Goal: Transaction & Acquisition: Purchase product/service

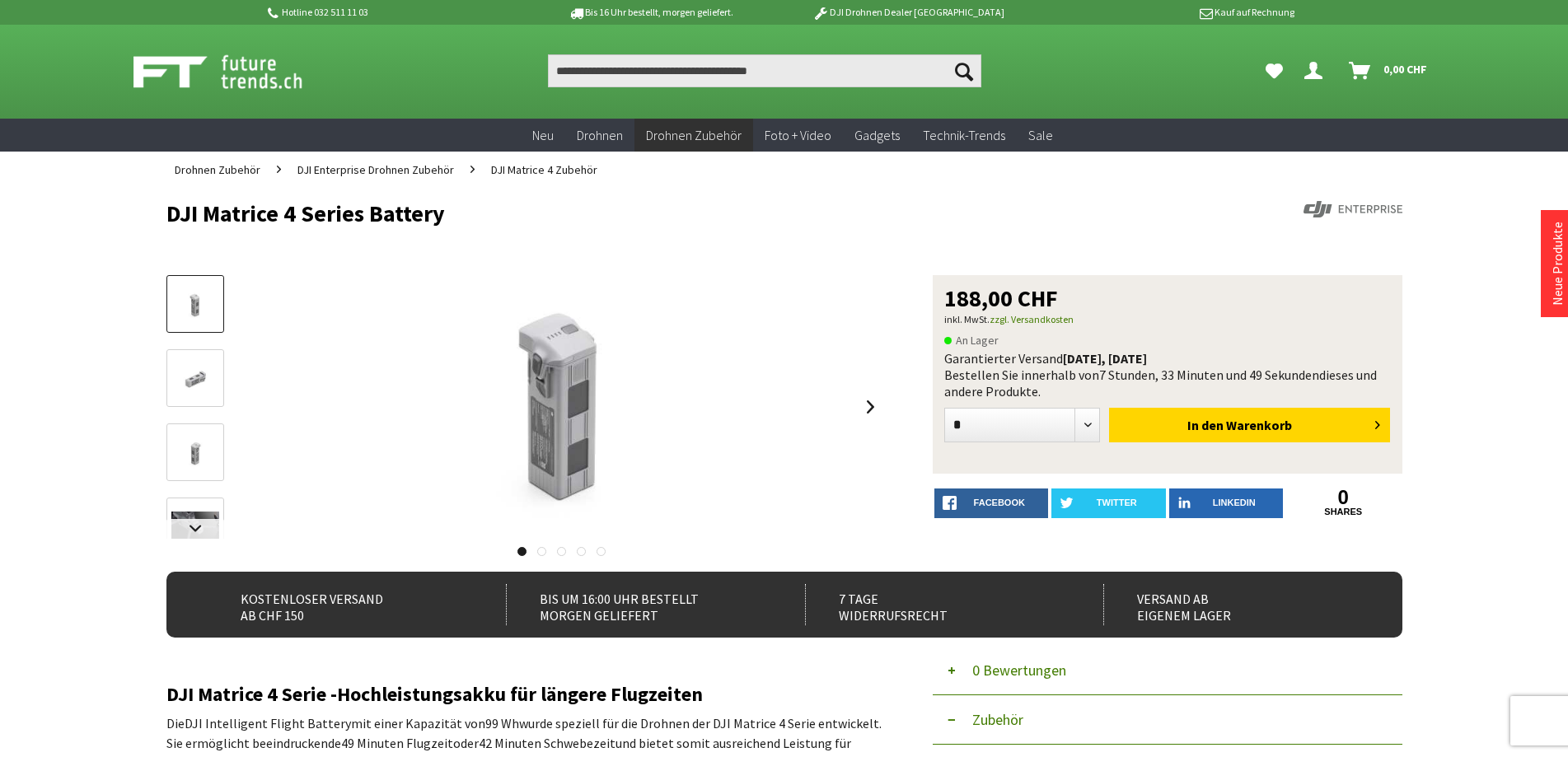
click at [190, 382] on img at bounding box center [195, 379] width 48 height 32
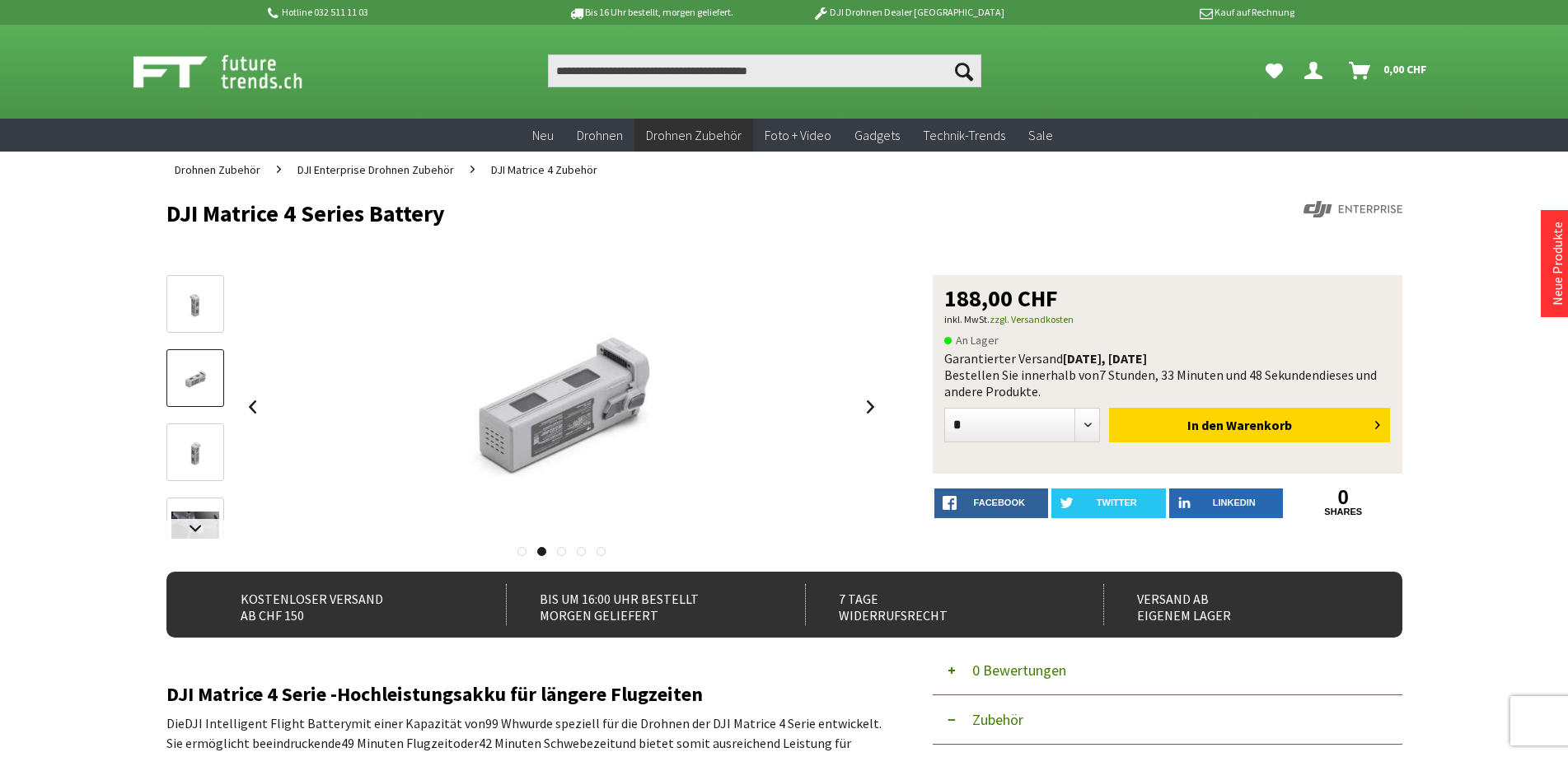
click at [196, 450] on img at bounding box center [195, 454] width 48 height 32
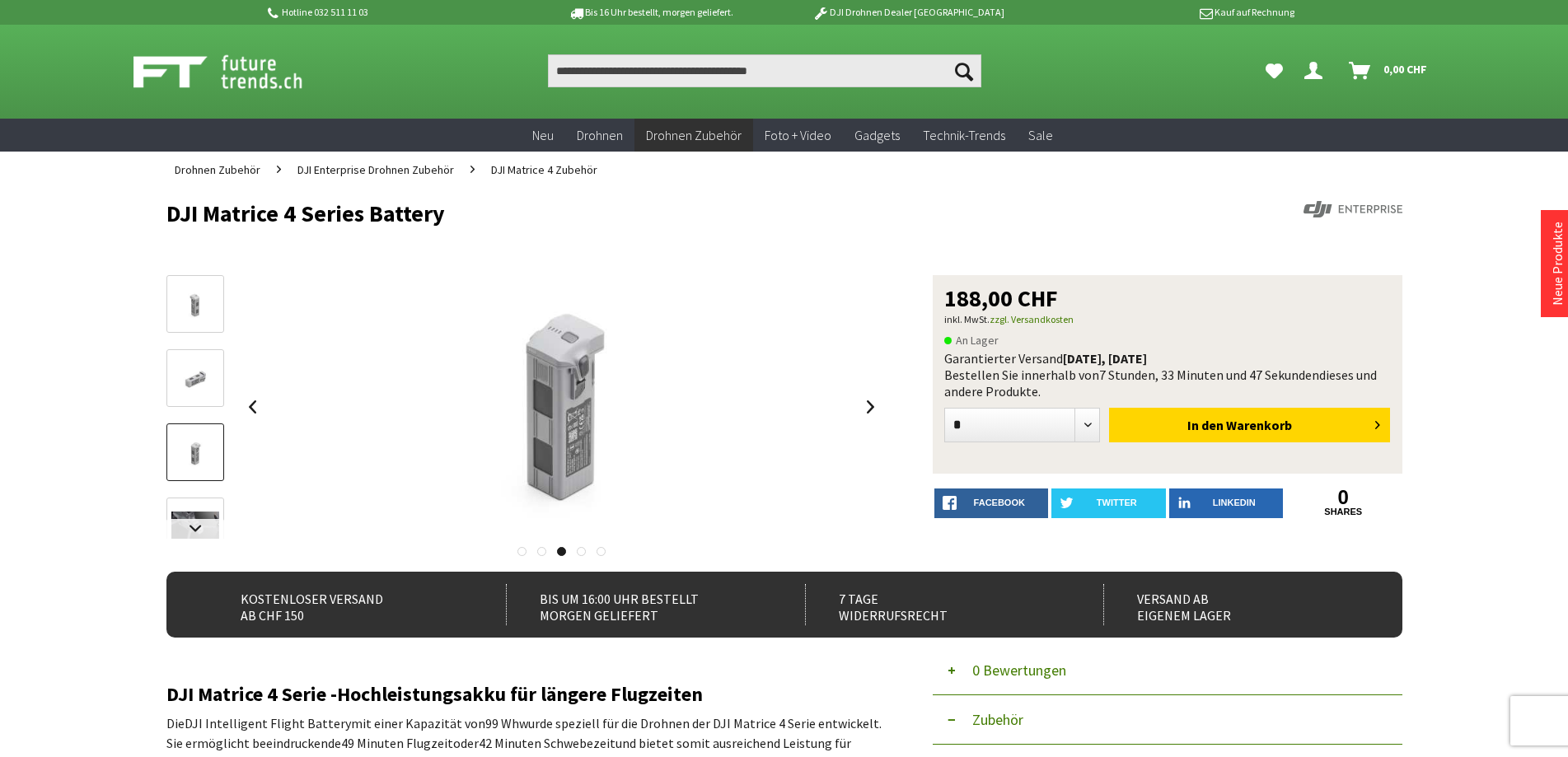
click at [205, 394] on img at bounding box center [195, 379] width 48 height 32
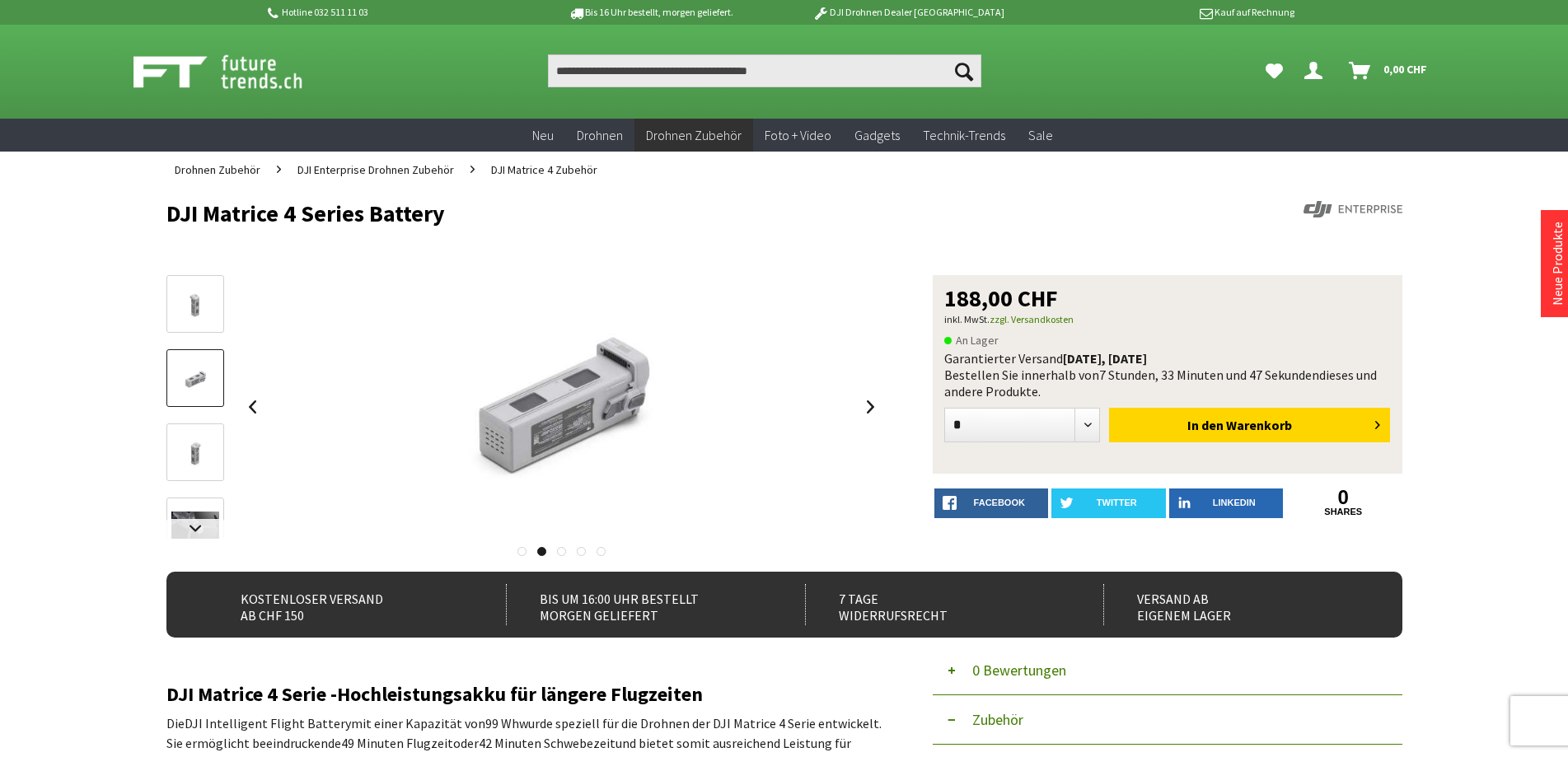
click at [207, 316] on img at bounding box center [195, 305] width 48 height 32
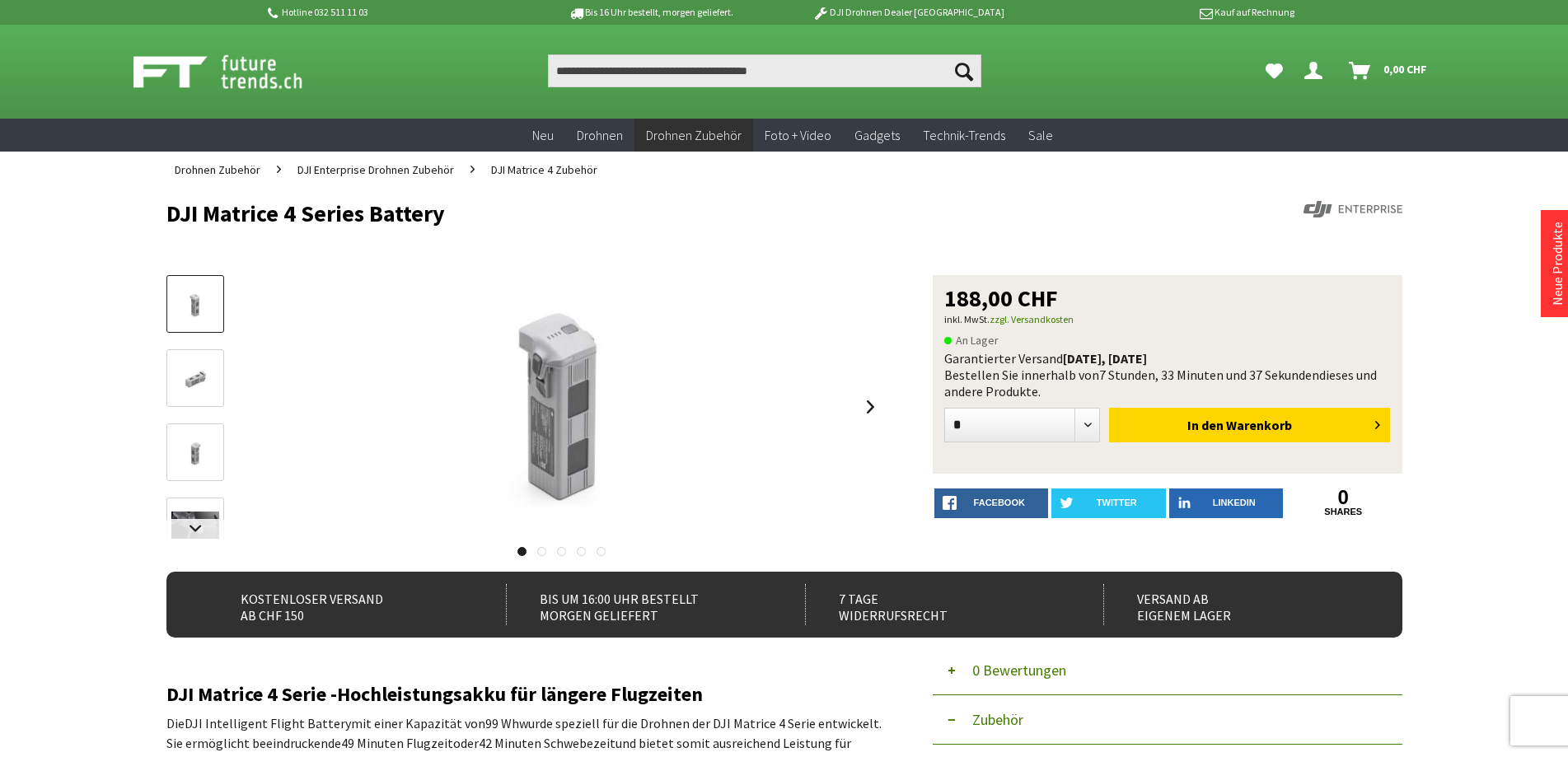
click at [195, 380] on img at bounding box center [195, 379] width 48 height 32
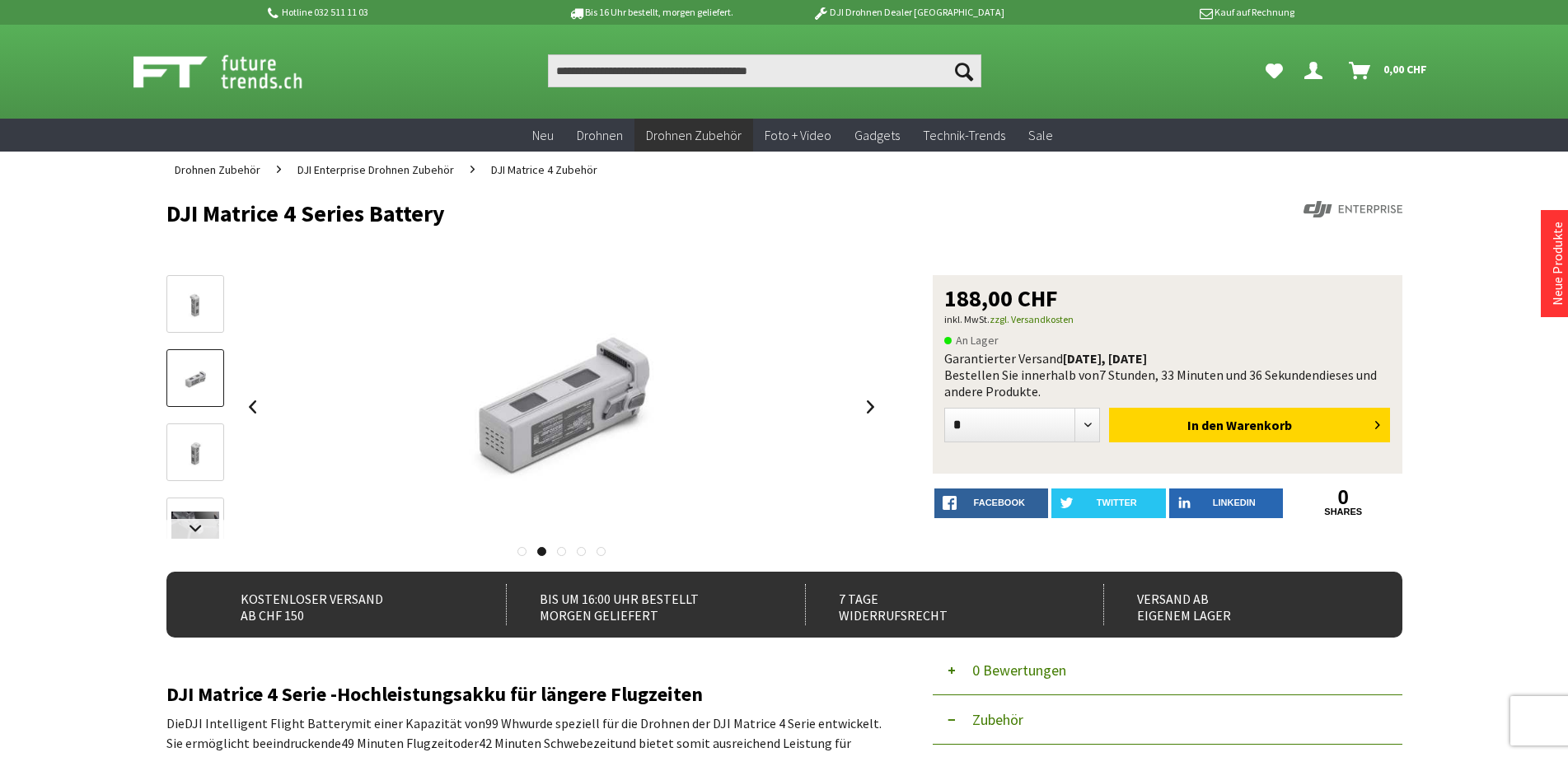
click at [197, 444] on img at bounding box center [195, 454] width 48 height 32
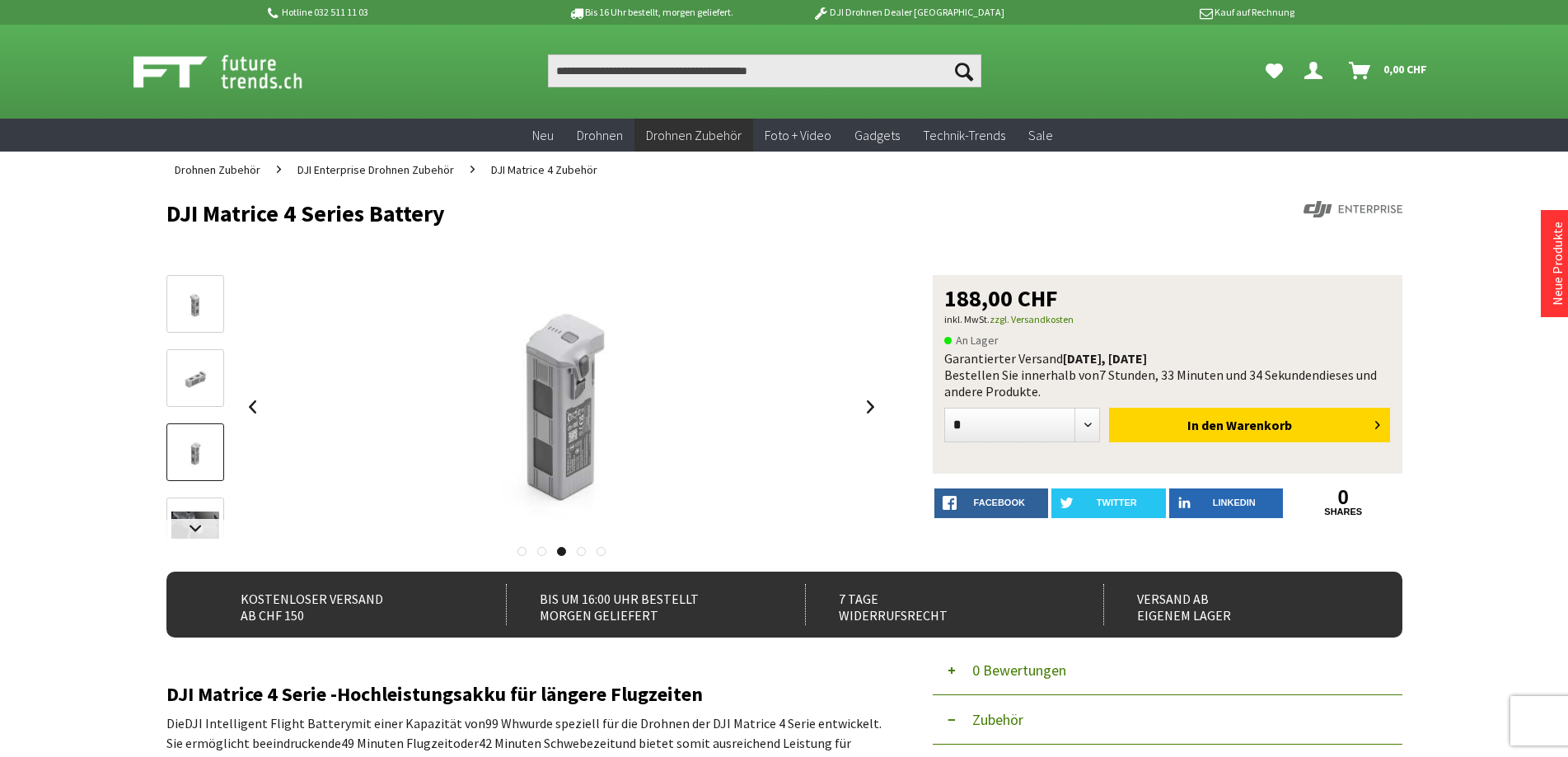
click at [194, 516] on img at bounding box center [195, 528] width 48 height 32
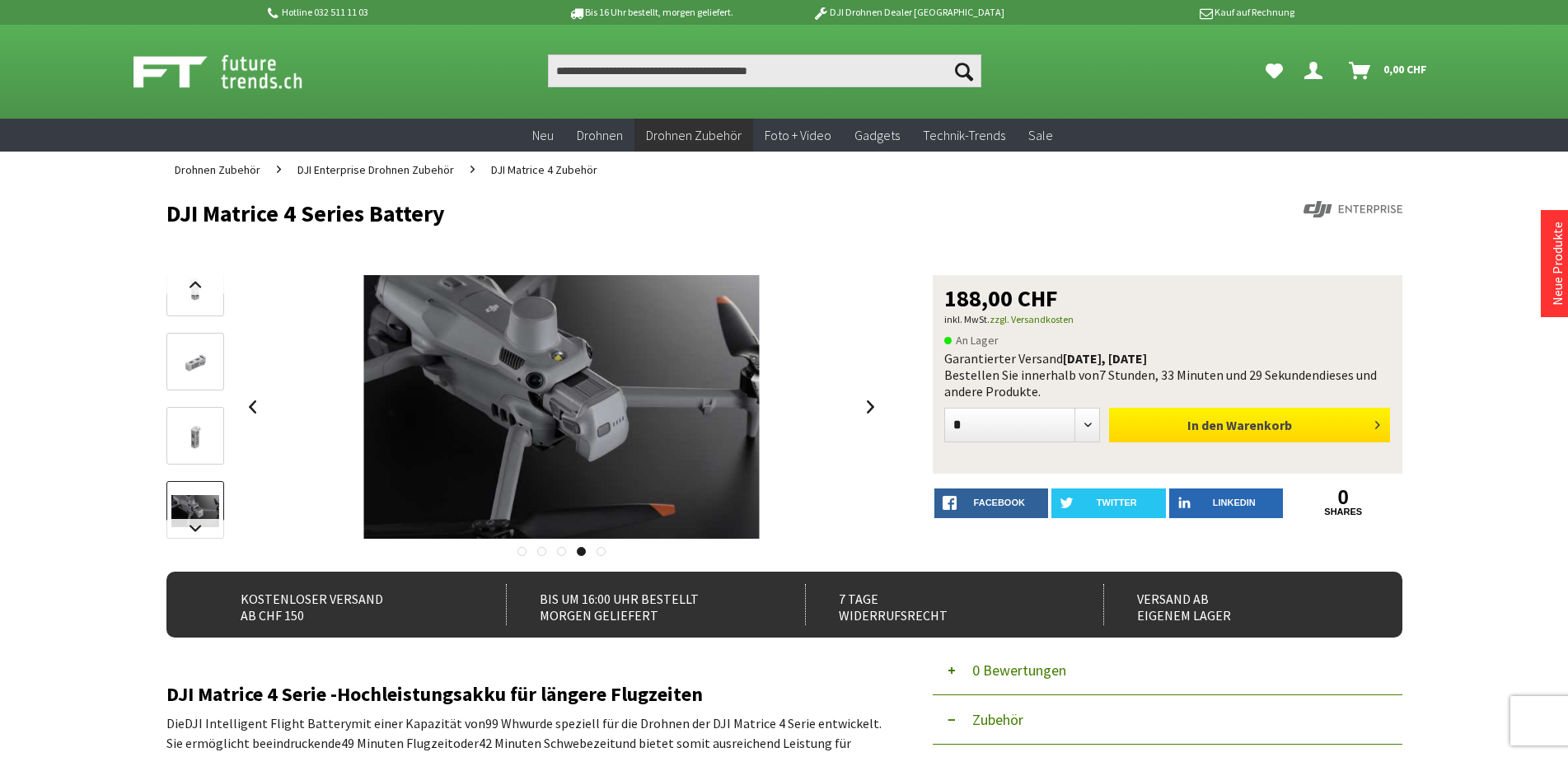
click at [1248, 426] on span "Warenkorb" at bounding box center [1259, 425] width 66 height 17
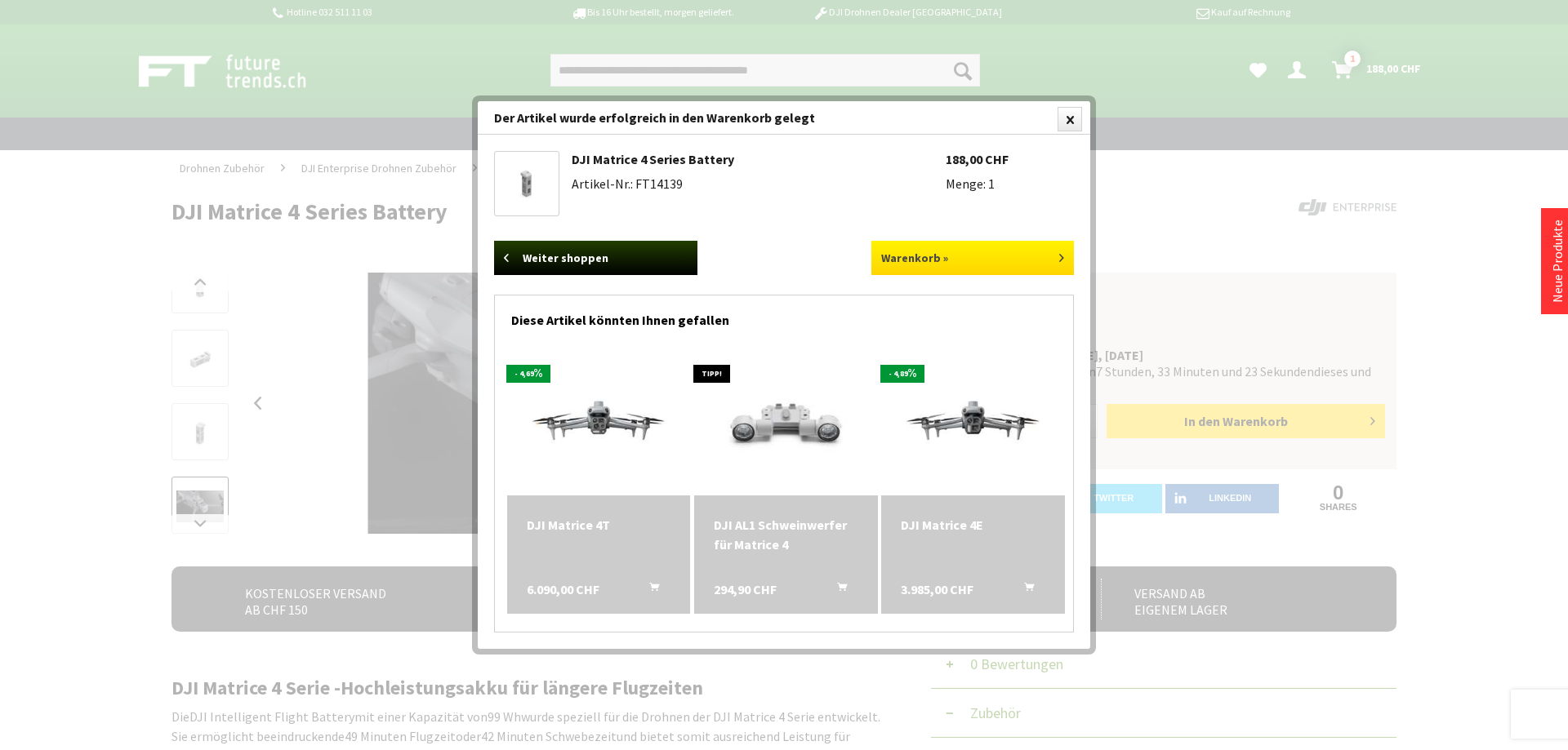
click at [1040, 244] on link "Warenkorb »" at bounding box center [972, 257] width 203 height 34
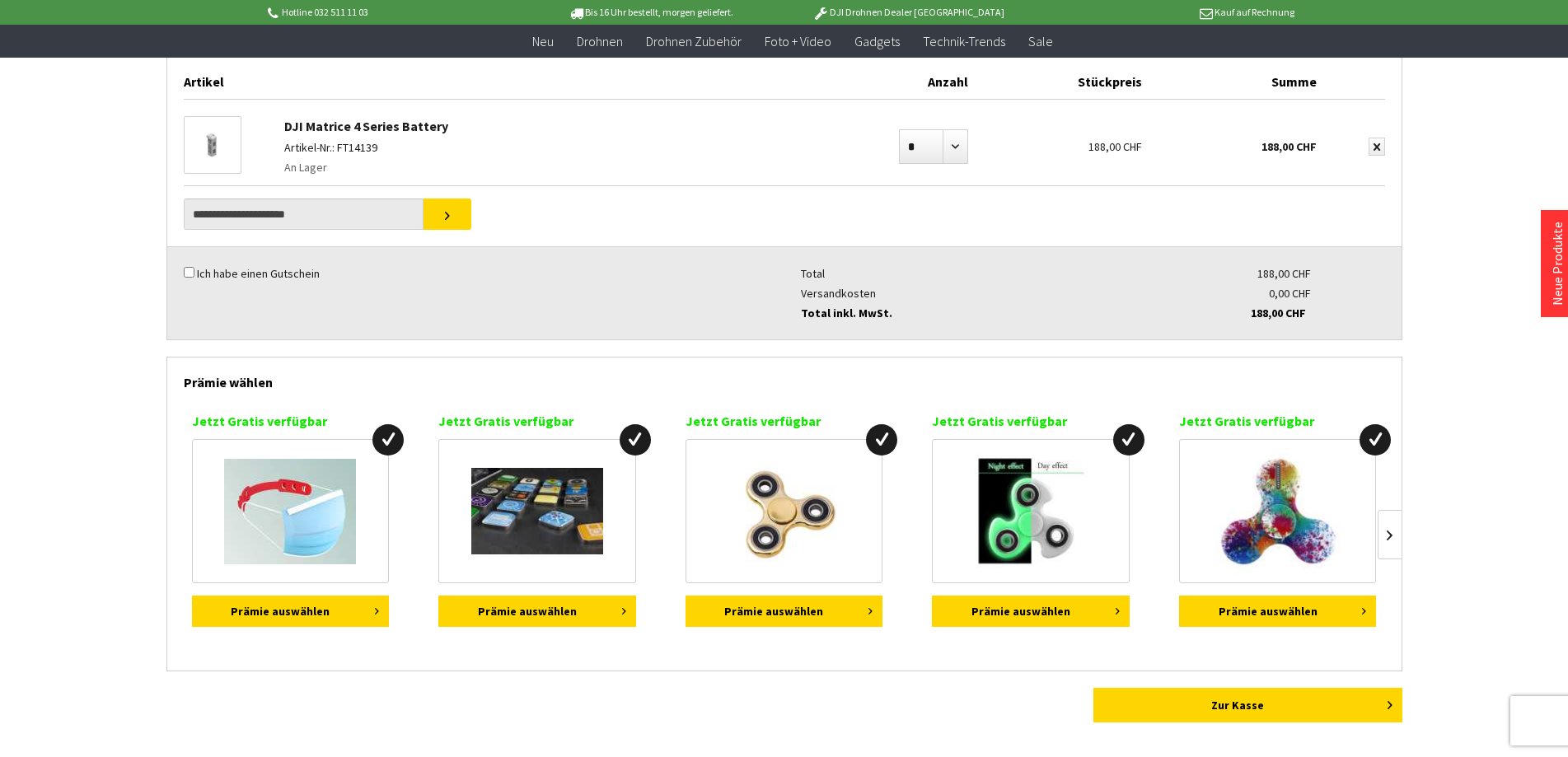
scroll to position [83, 0]
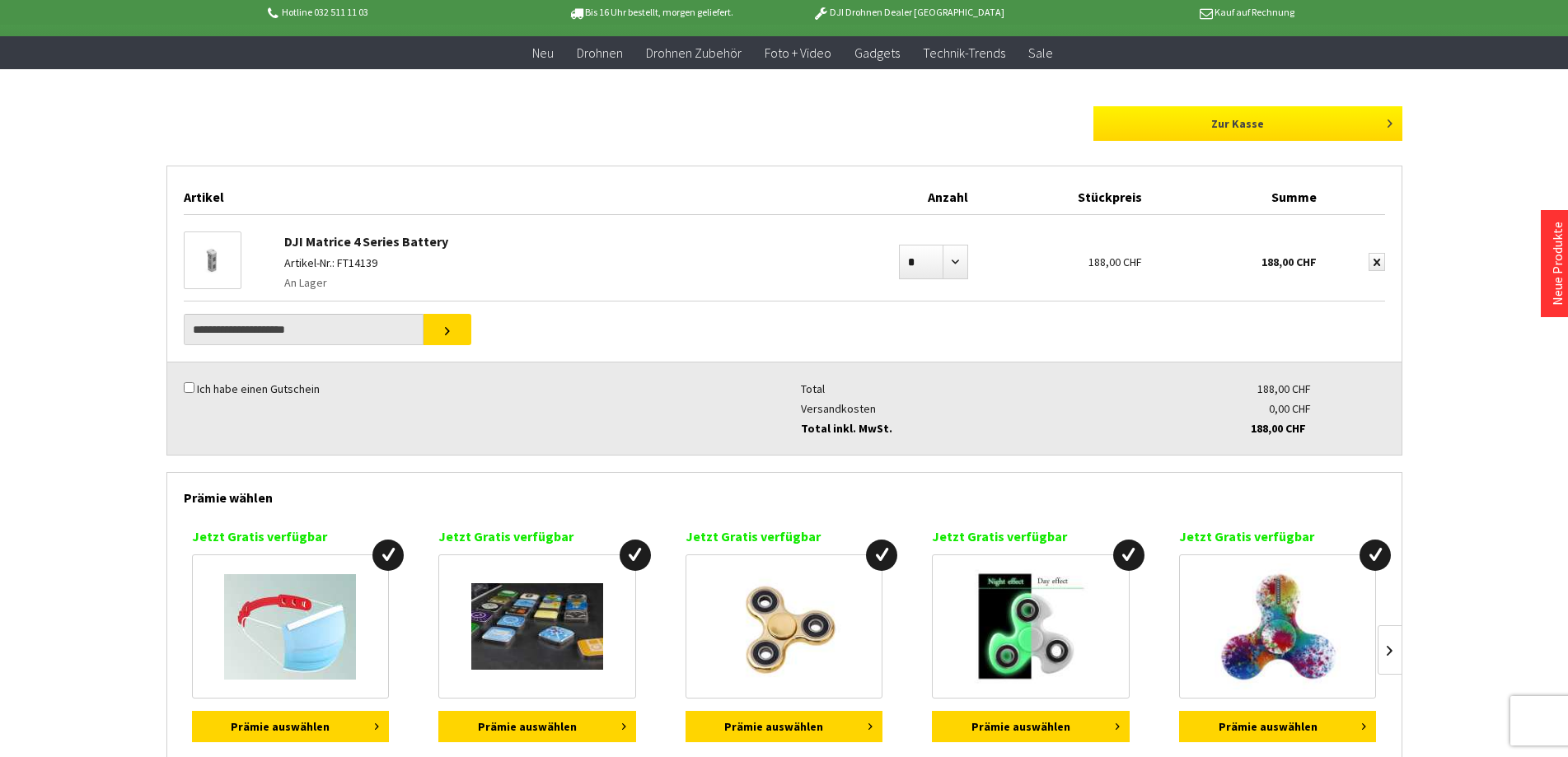
click at [1222, 116] on link "Zur Kasse" at bounding box center [1248, 123] width 309 height 34
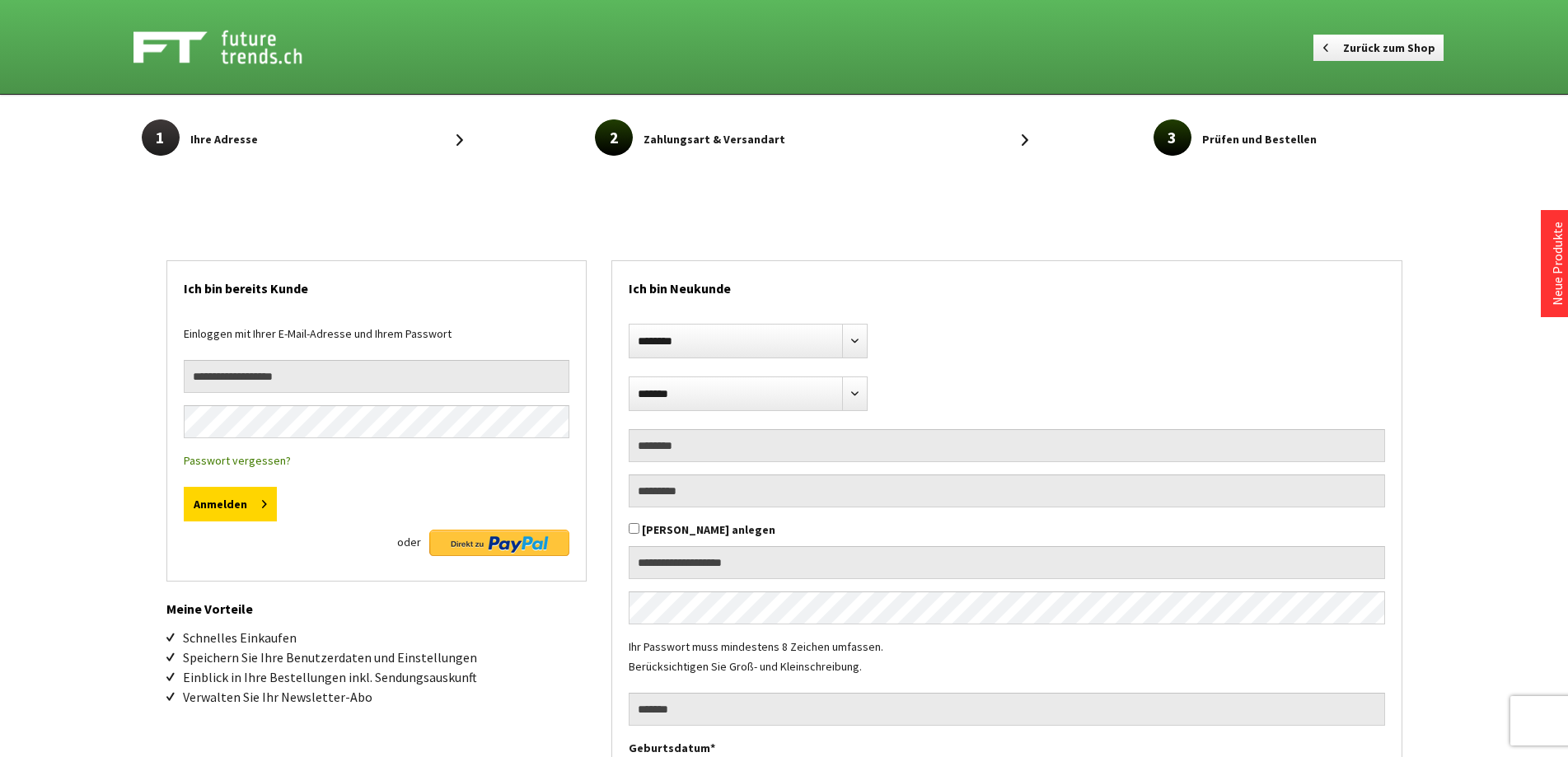
select select "**"
click at [858, 343] on select "**********" at bounding box center [748, 341] width 239 height 34
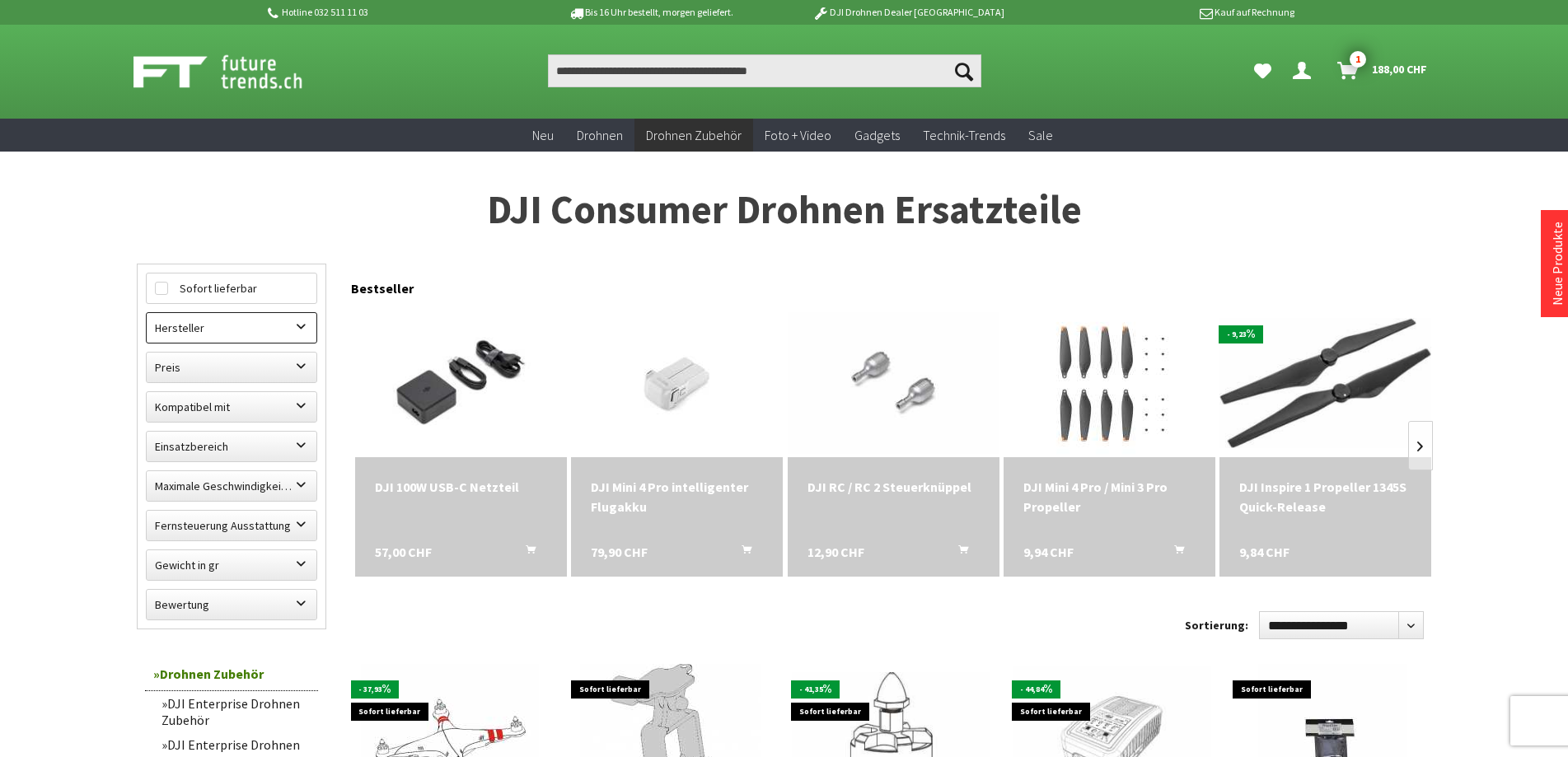
click at [305, 328] on label "Hersteller" at bounding box center [231, 328] width 169 height 30
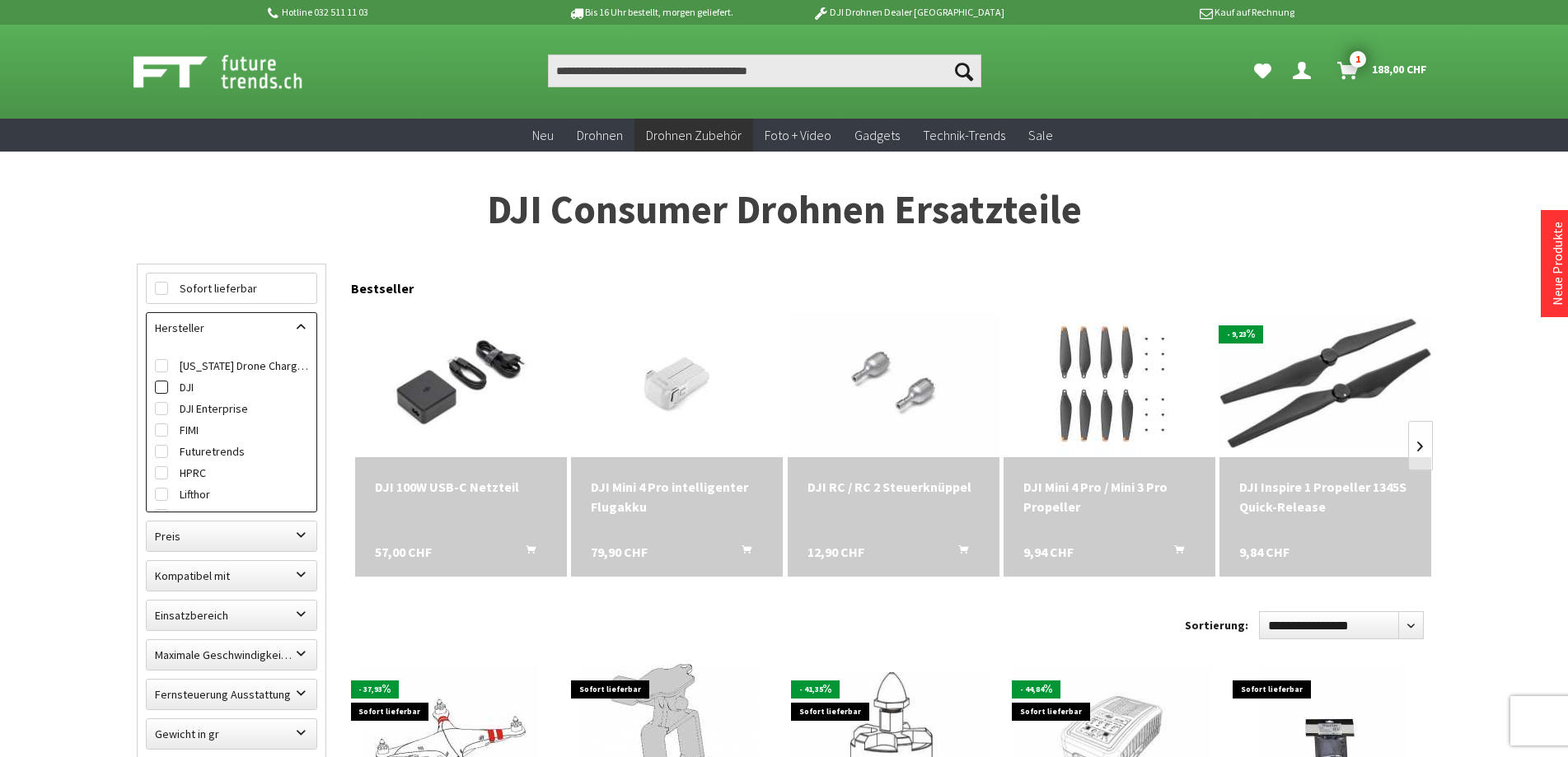
click at [195, 389] on label "DJI" at bounding box center [231, 388] width 154 height 22
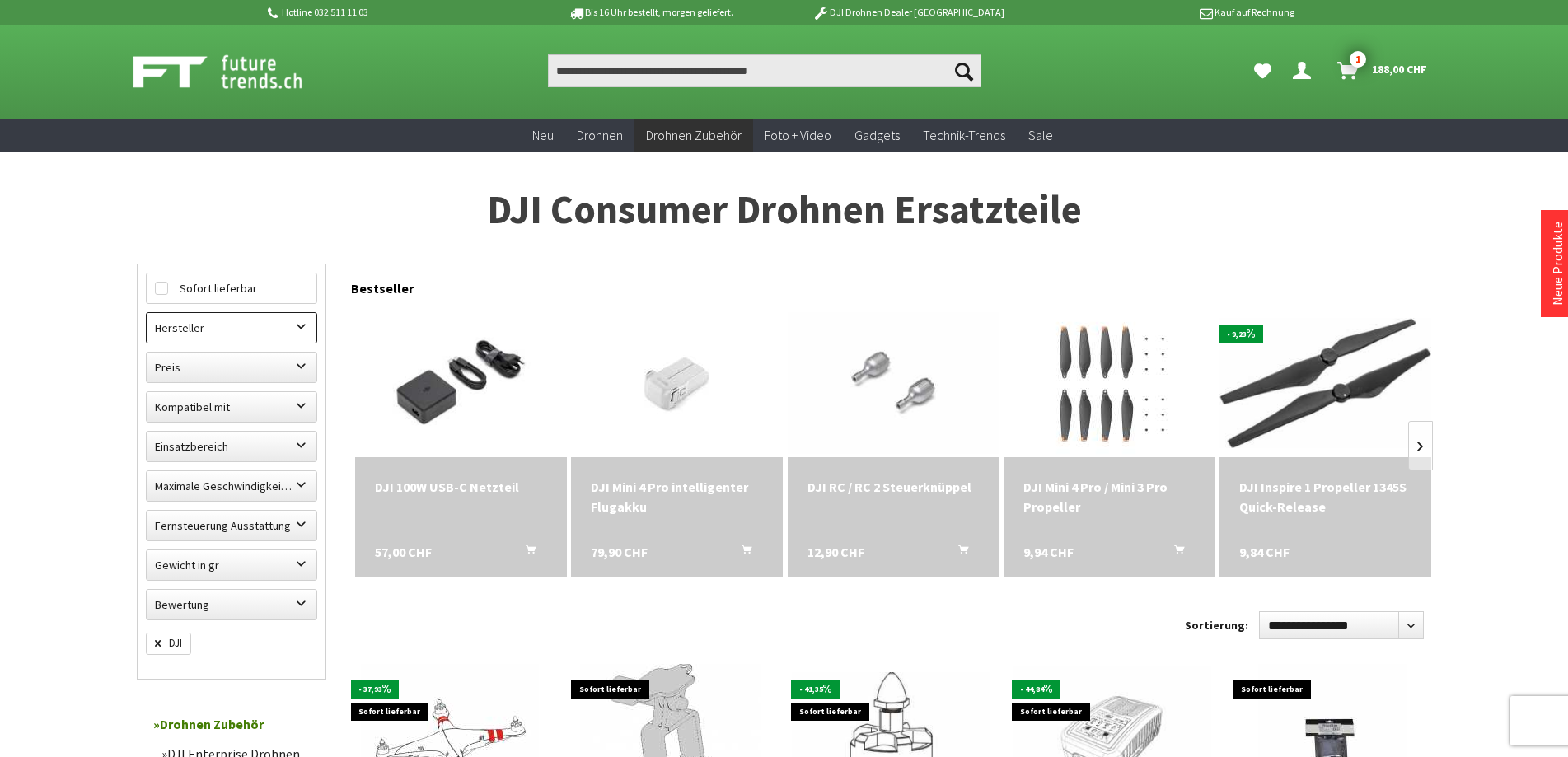
click at [308, 327] on label "Hersteller" at bounding box center [231, 328] width 169 height 30
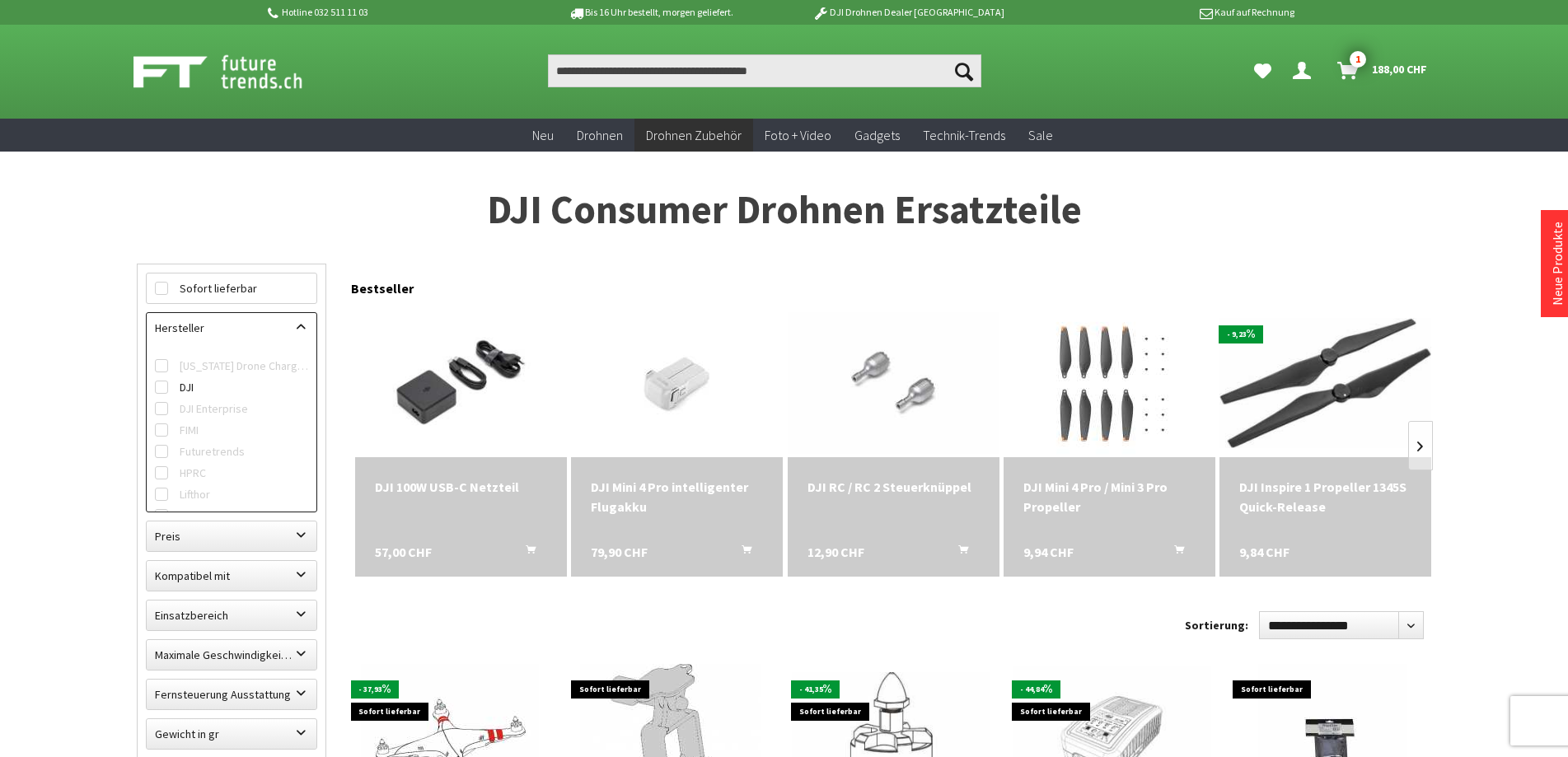
click at [182, 407] on label "DJI Enterprise" at bounding box center [231, 409] width 154 height 22
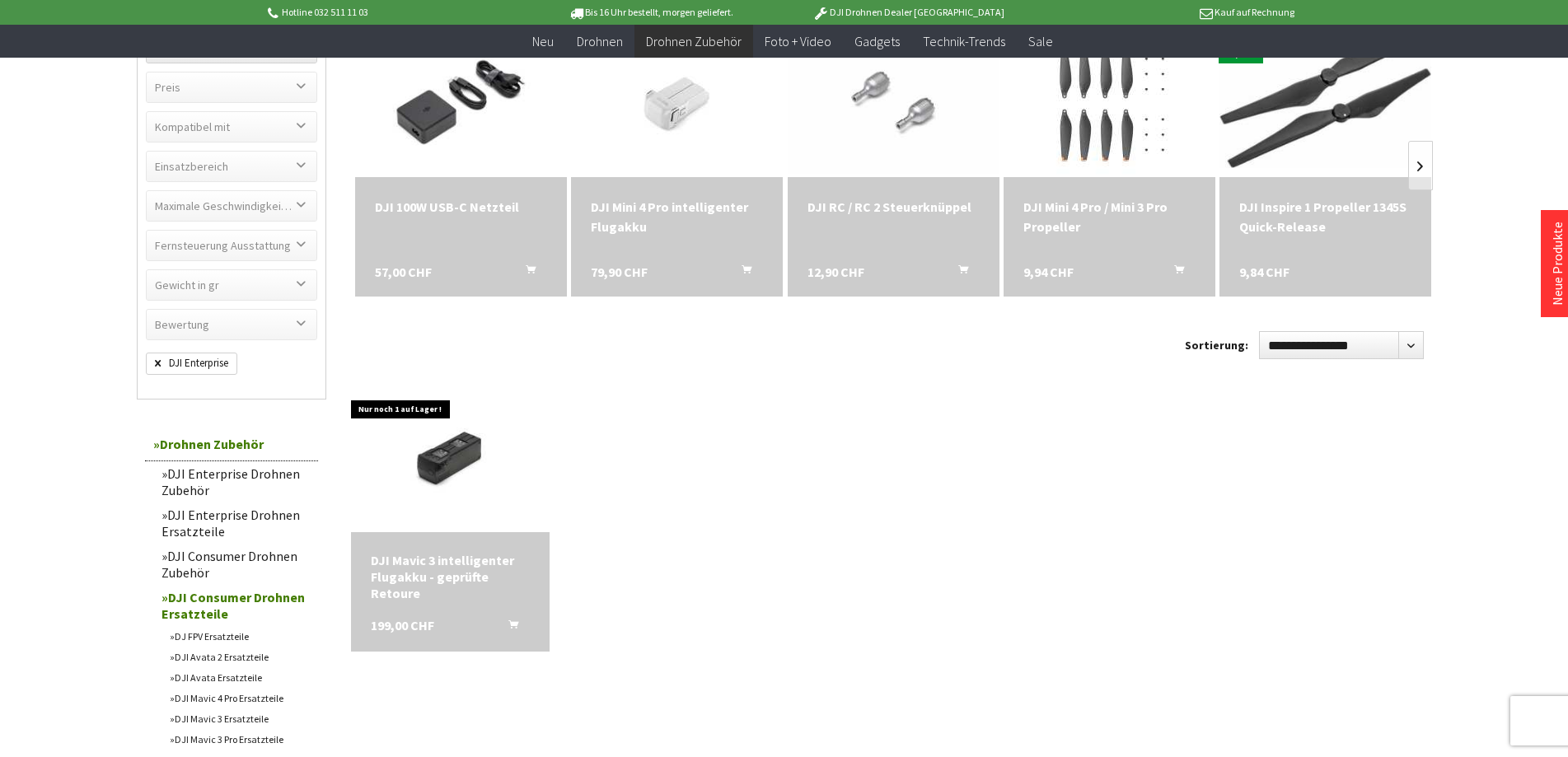
scroll to position [83, 0]
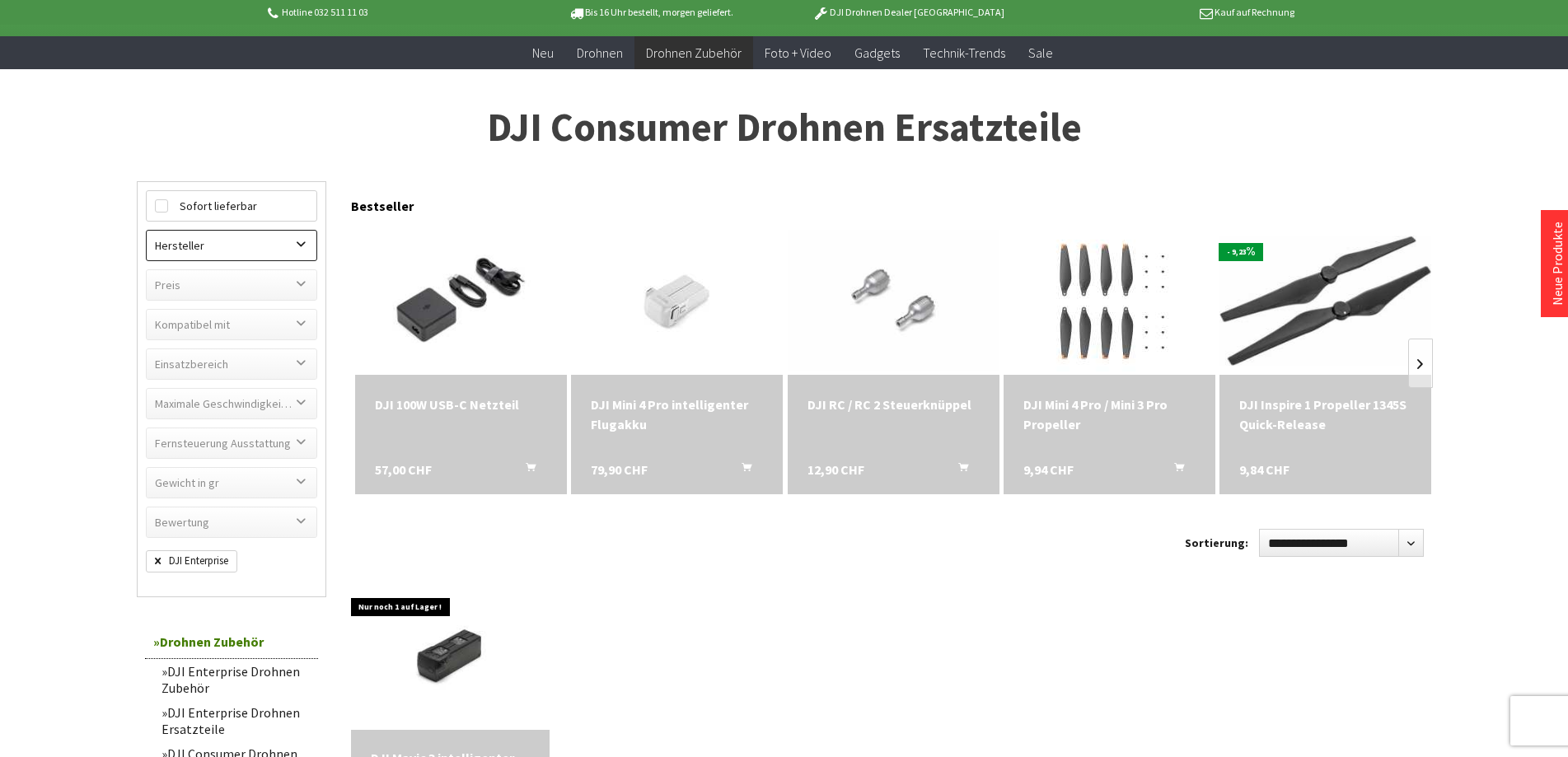
click at [300, 243] on label "Hersteller" at bounding box center [231, 245] width 169 height 30
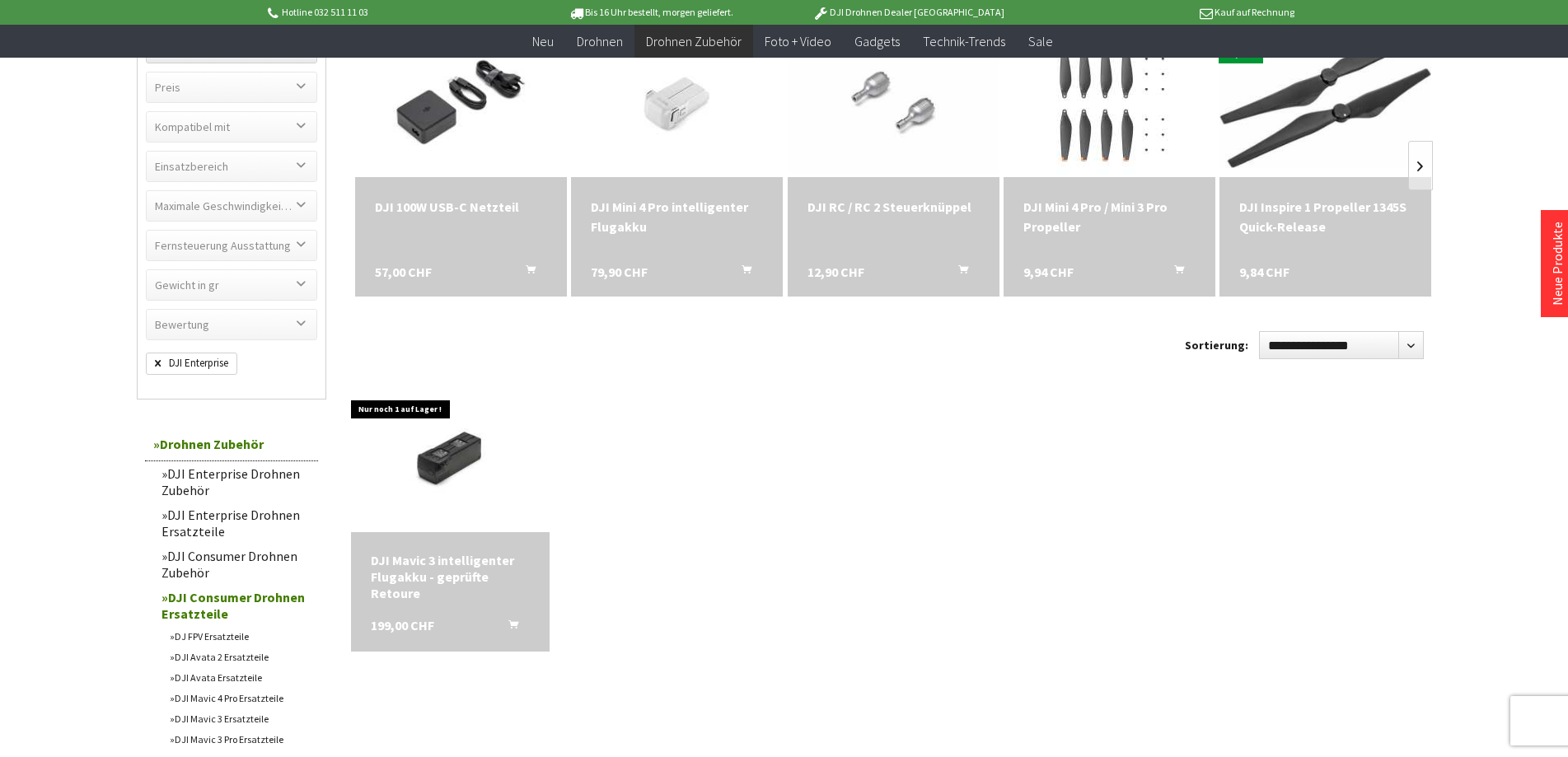
click at [301, 130] on label "Kompatibel mit" at bounding box center [231, 127] width 169 height 30
click at [288, 134] on label "Kompatibel mit" at bounding box center [231, 127] width 169 height 30
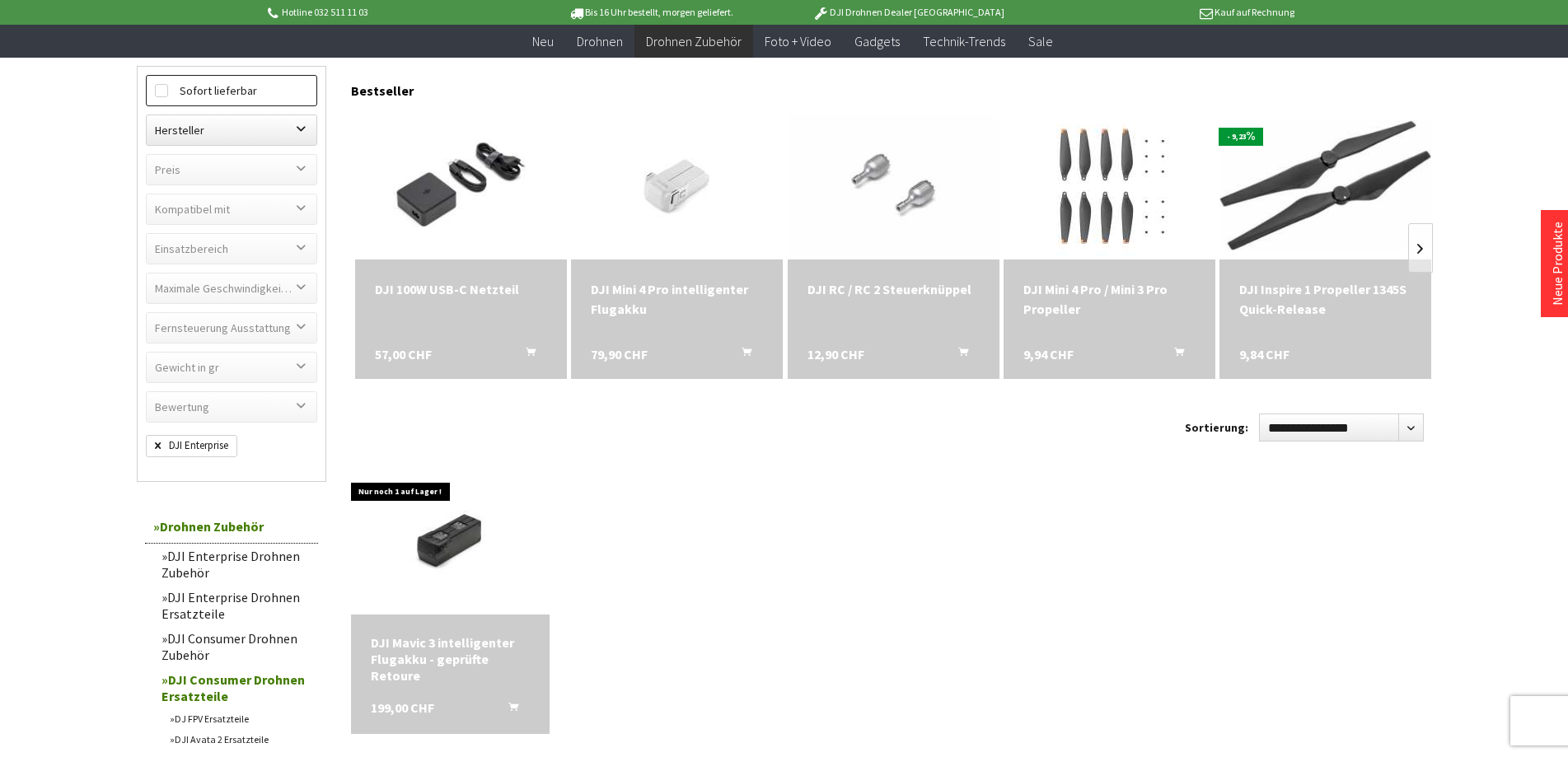
scroll to position [0, 0]
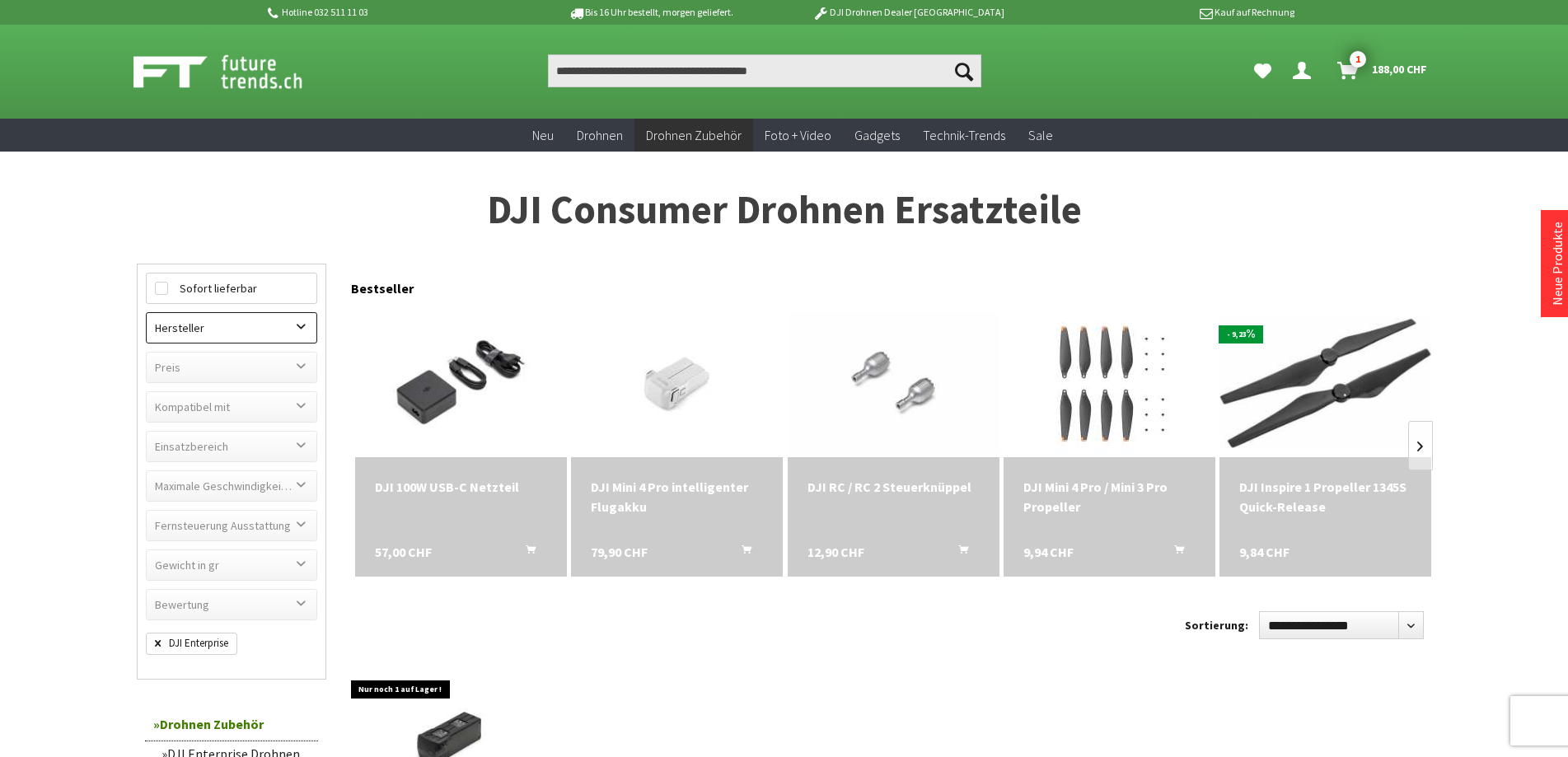
click at [163, 321] on label "Hersteller" at bounding box center [231, 328] width 169 height 30
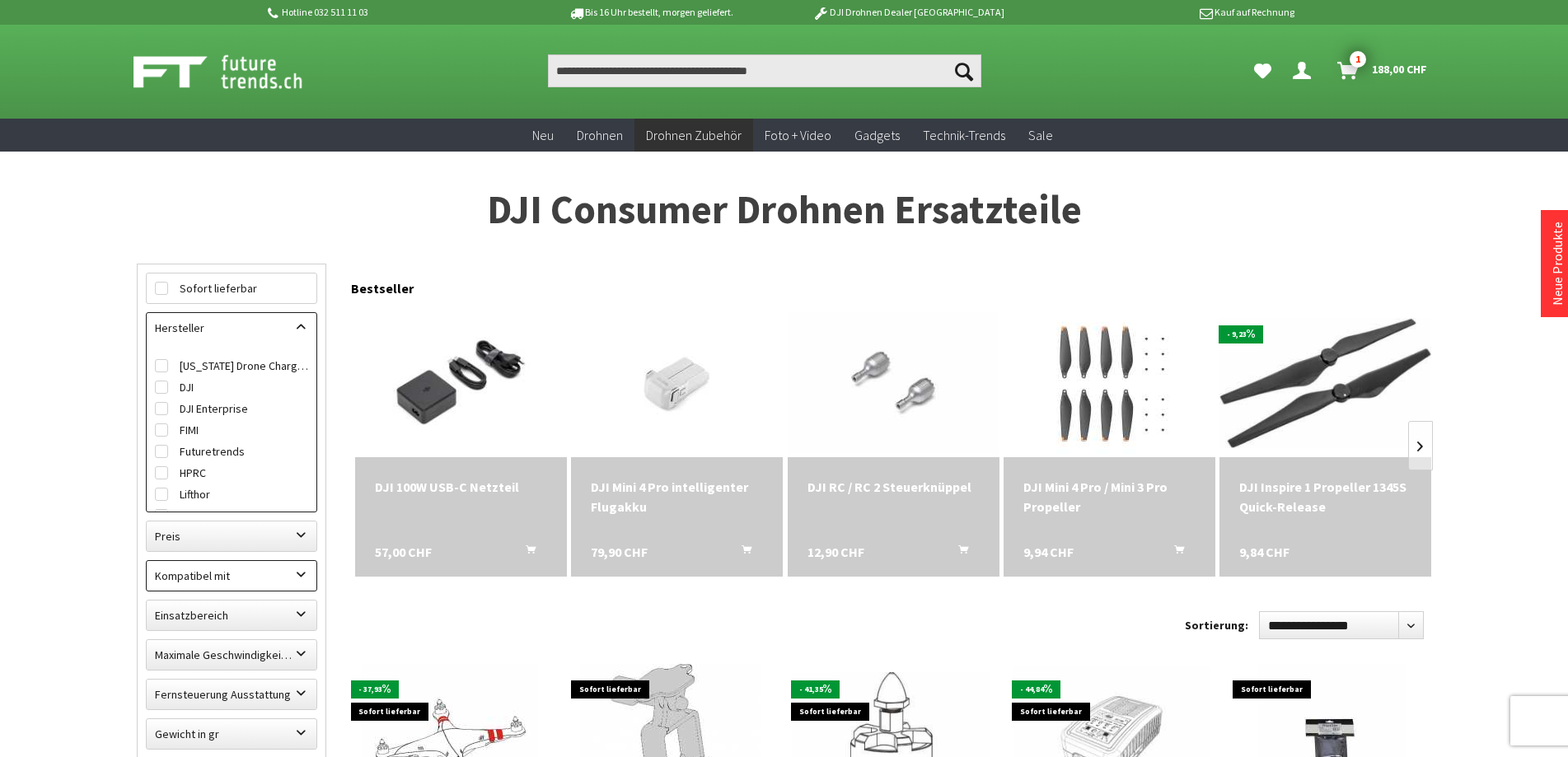
click at [295, 581] on label "Kompatibel mit" at bounding box center [231, 576] width 169 height 30
click at [205, 529] on label "DJI Matrice 350" at bounding box center [231, 529] width 154 height 22
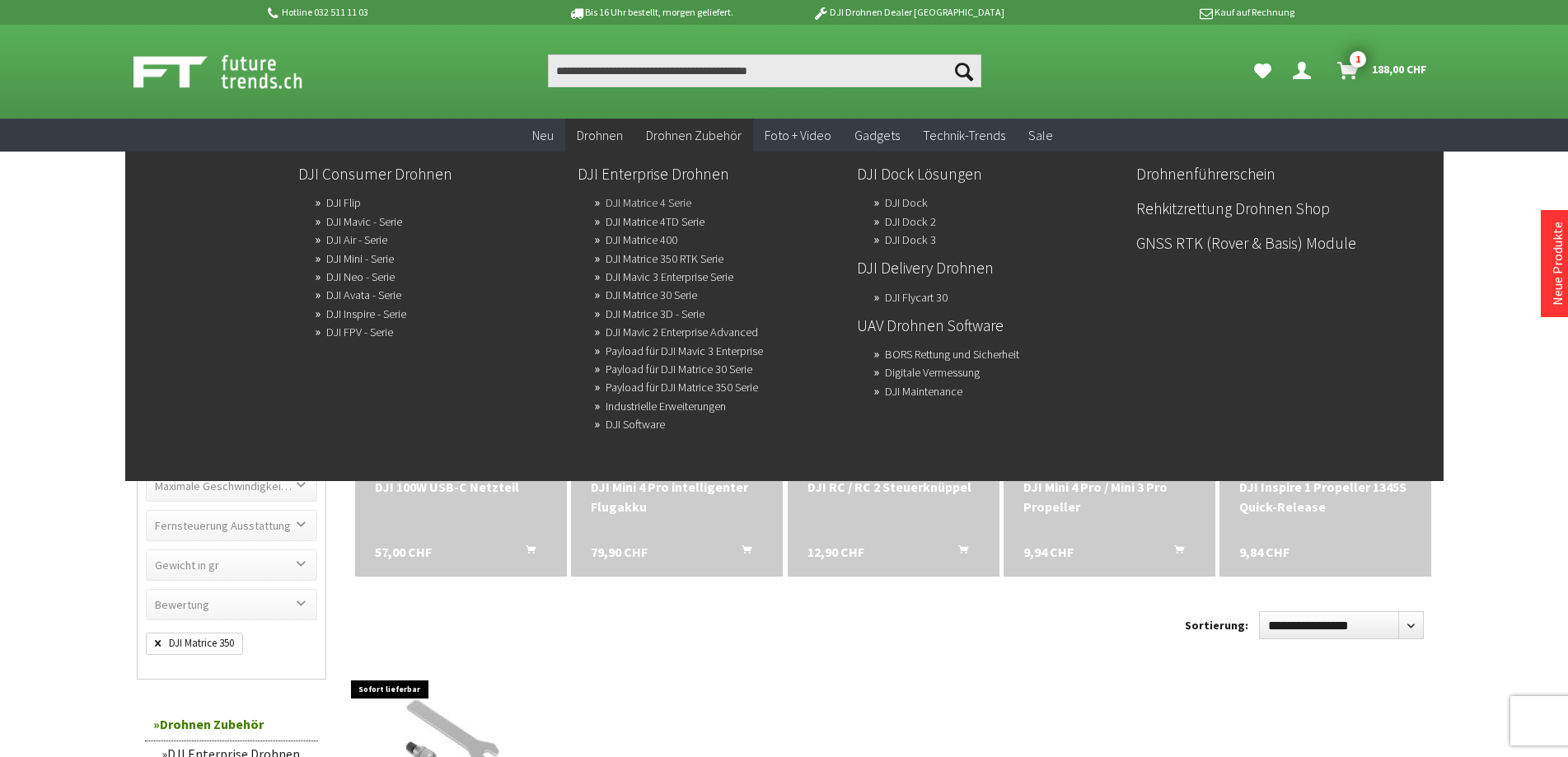
click at [656, 205] on link "DJI Matrice 4 Serie" at bounding box center [648, 202] width 86 height 23
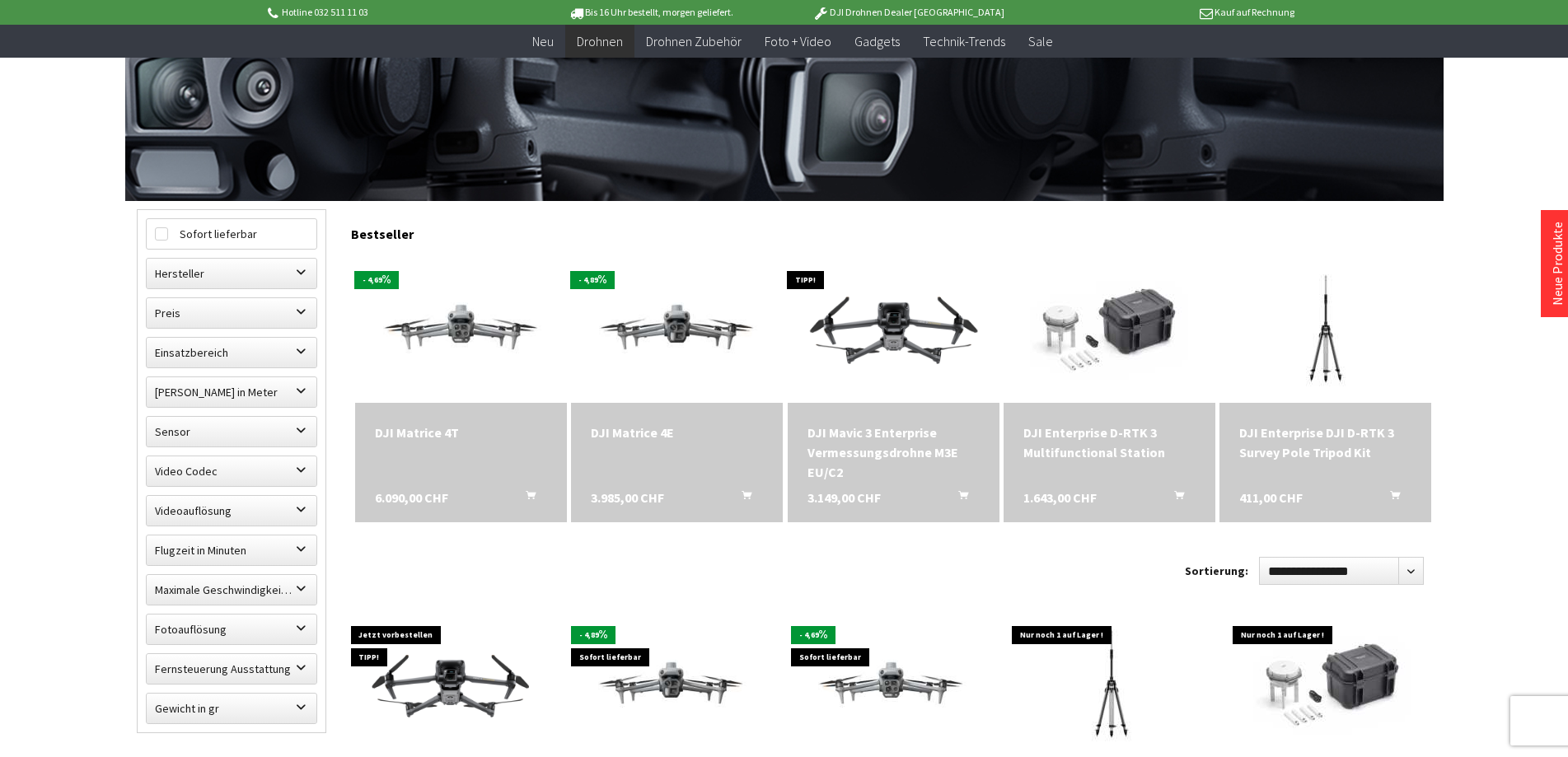
scroll to position [412, 0]
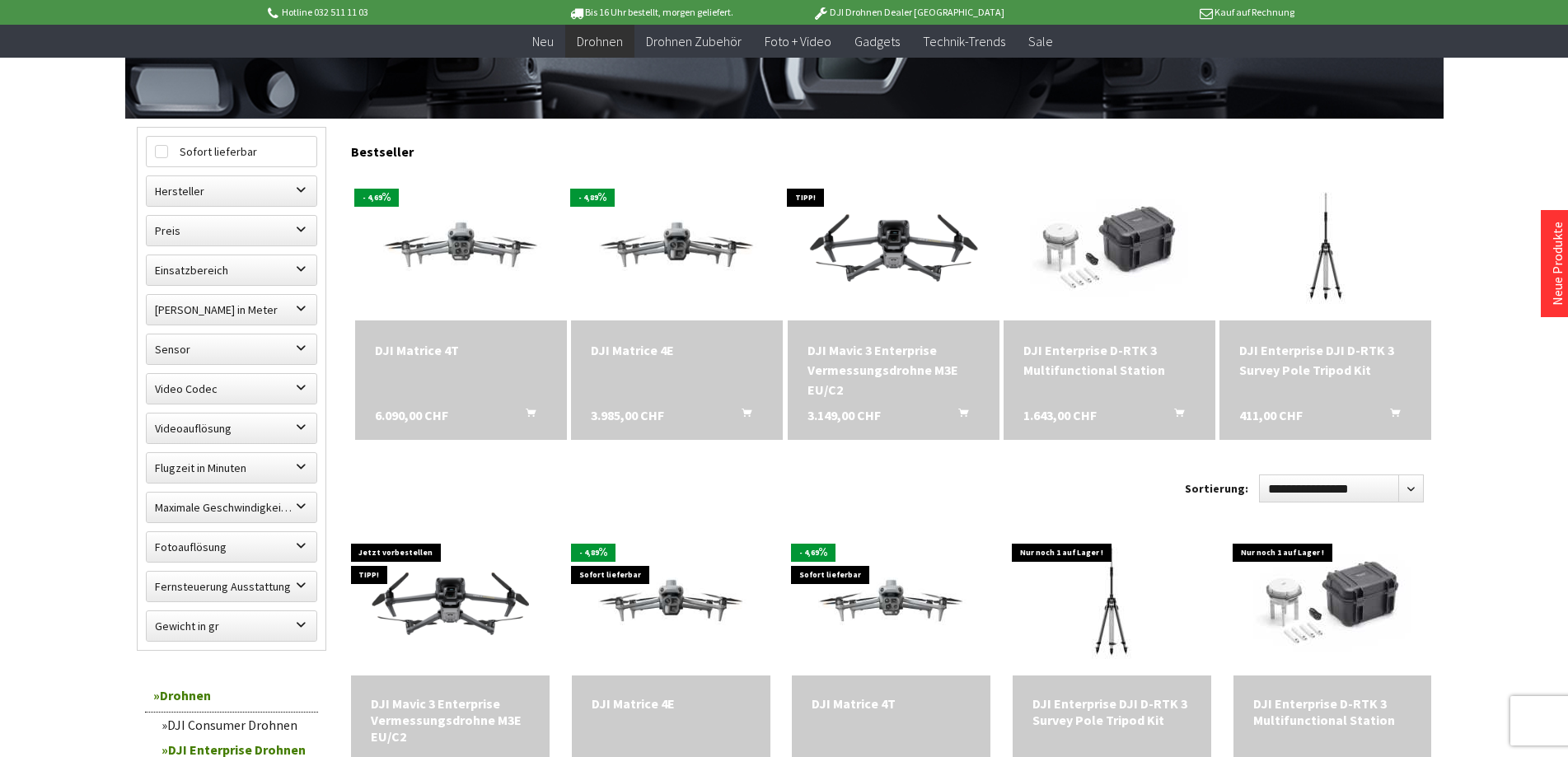
click at [408, 347] on div "DJI Matrice 4T" at bounding box center [461, 350] width 172 height 20
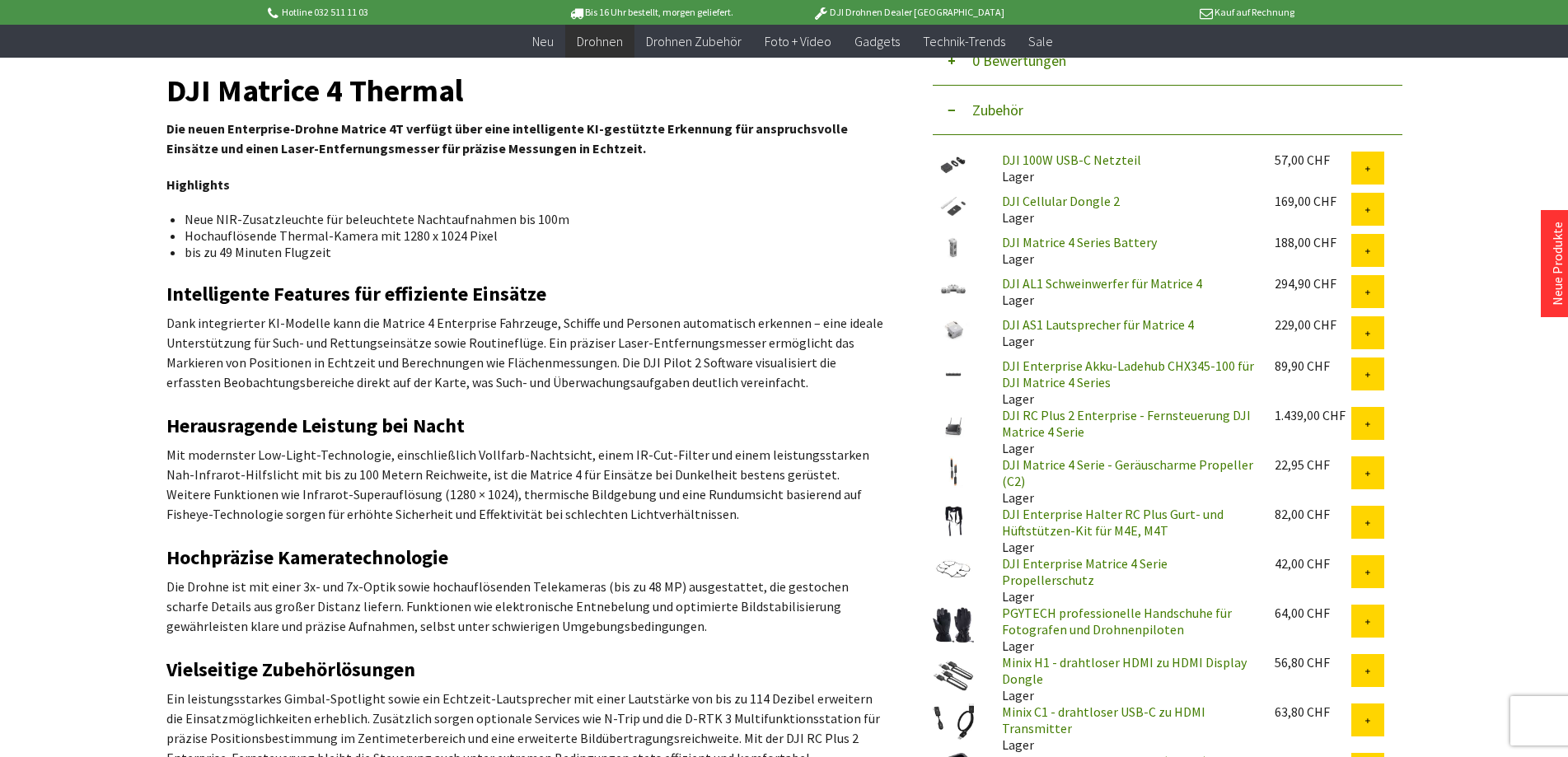
scroll to position [412, 0]
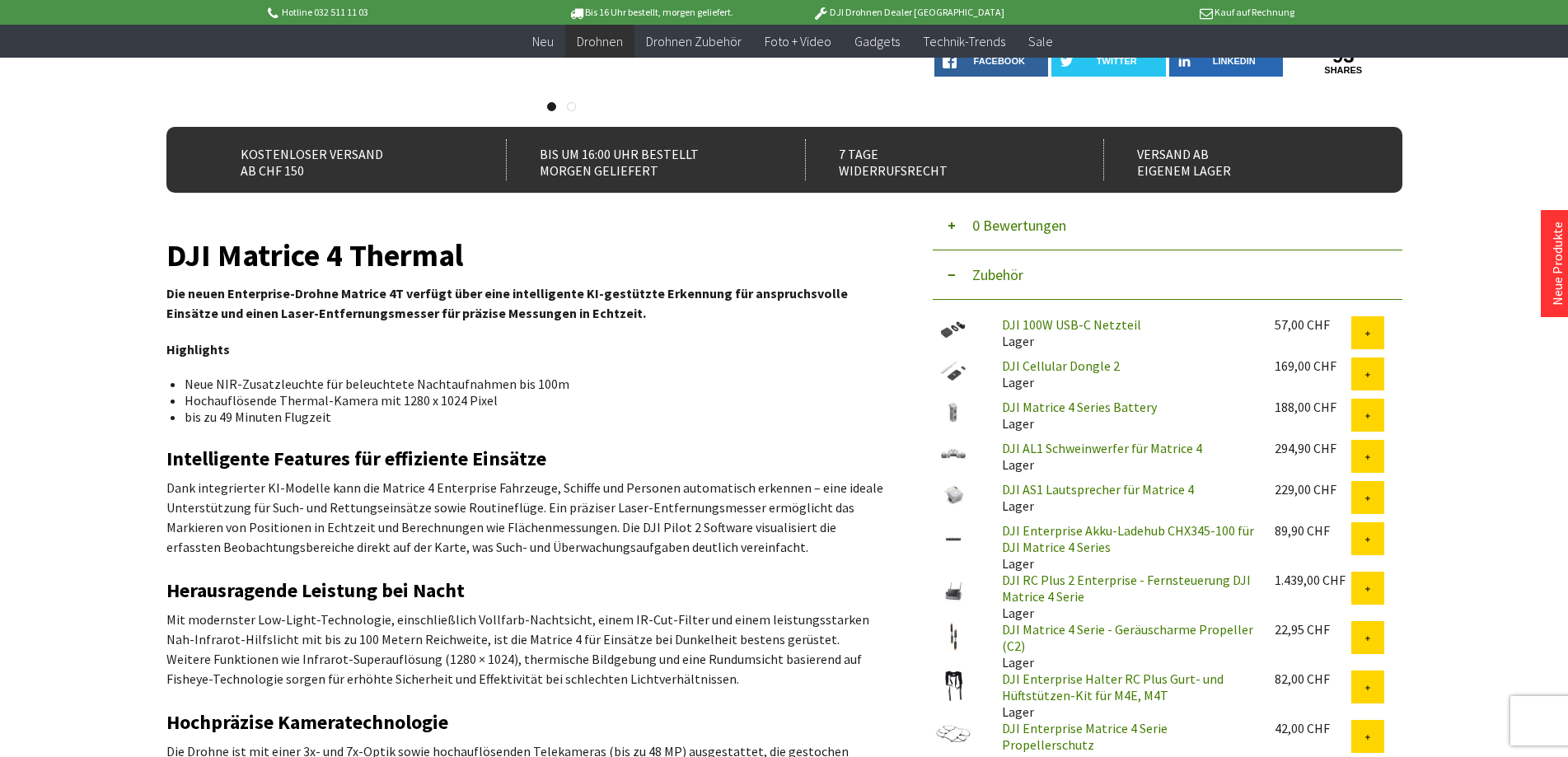
click at [1126, 448] on link "DJI AL1 Schweinwerfer für Matrice 4" at bounding box center [1101, 448] width 200 height 17
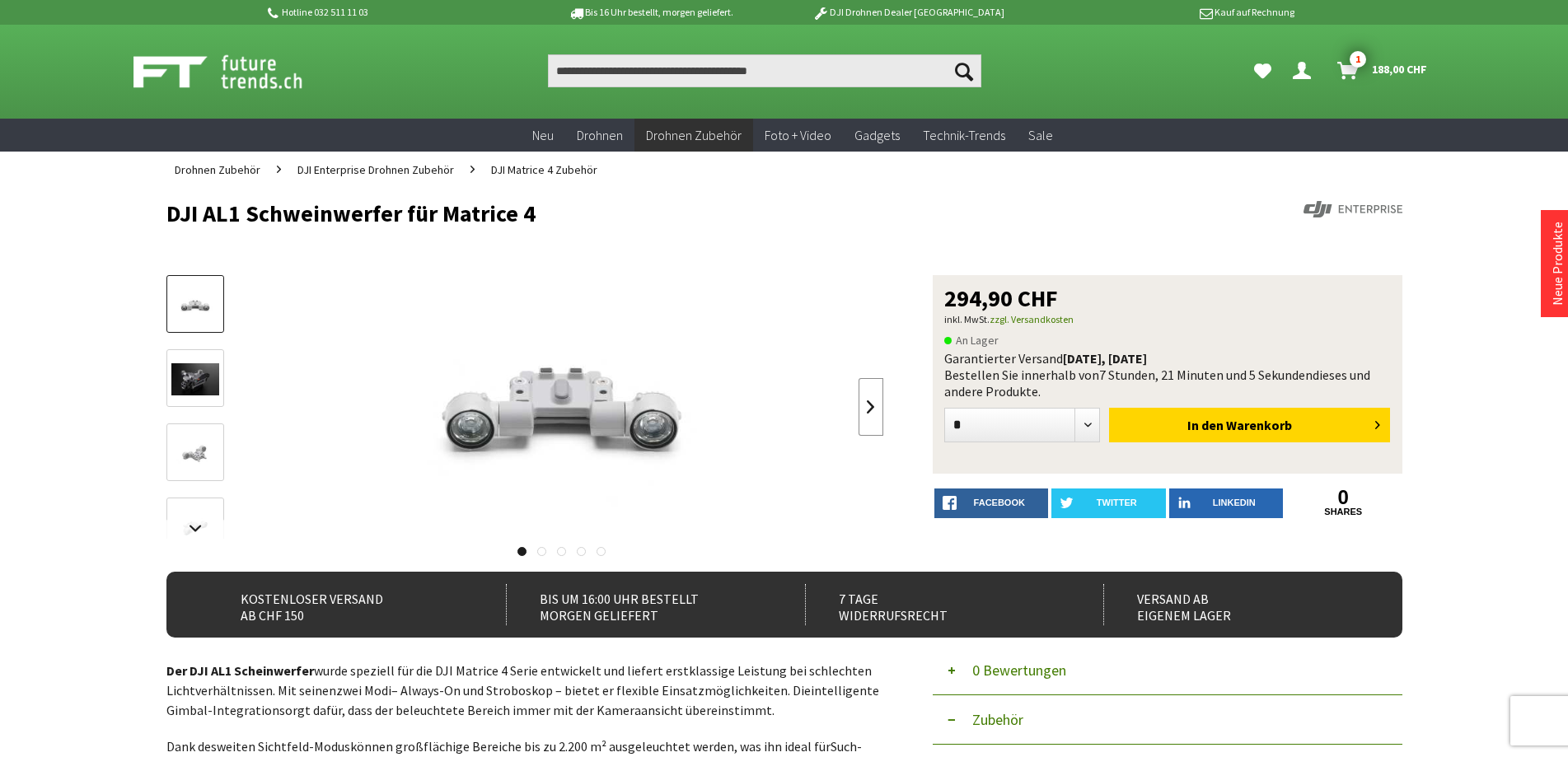
click at [868, 401] on link at bounding box center [870, 407] width 25 height 58
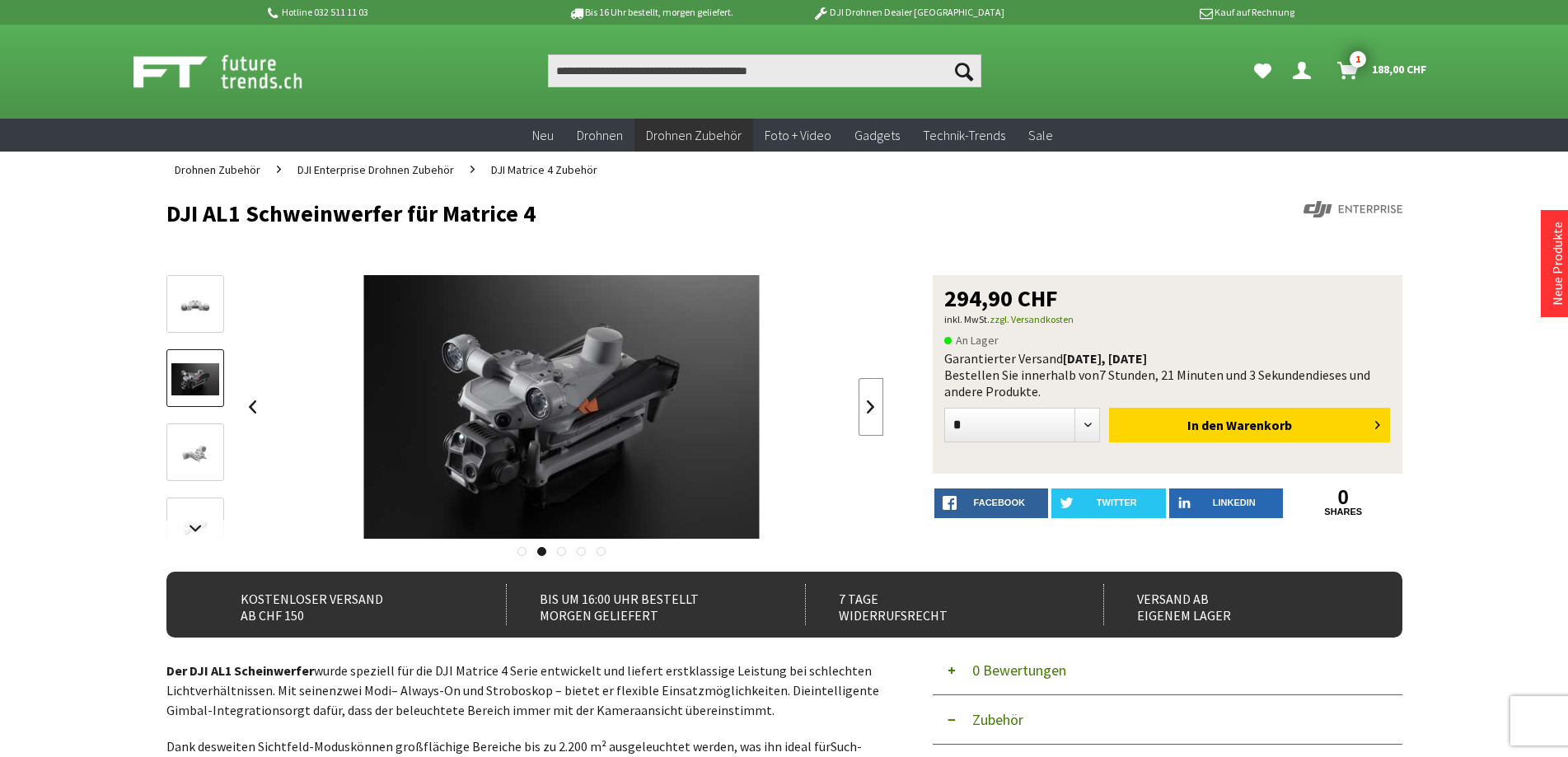
click at [868, 401] on link at bounding box center [870, 407] width 25 height 58
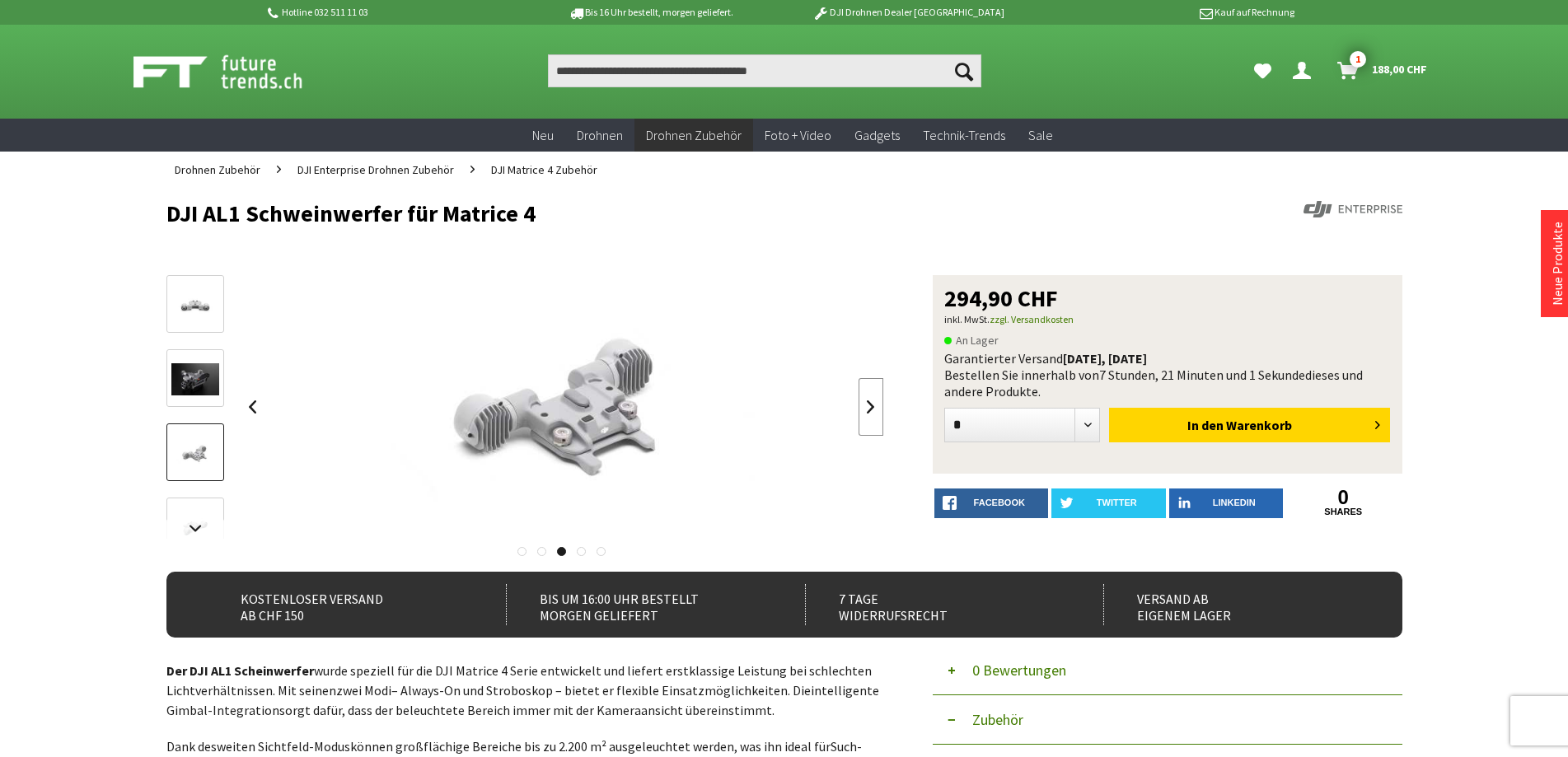
click at [868, 401] on link at bounding box center [870, 407] width 25 height 58
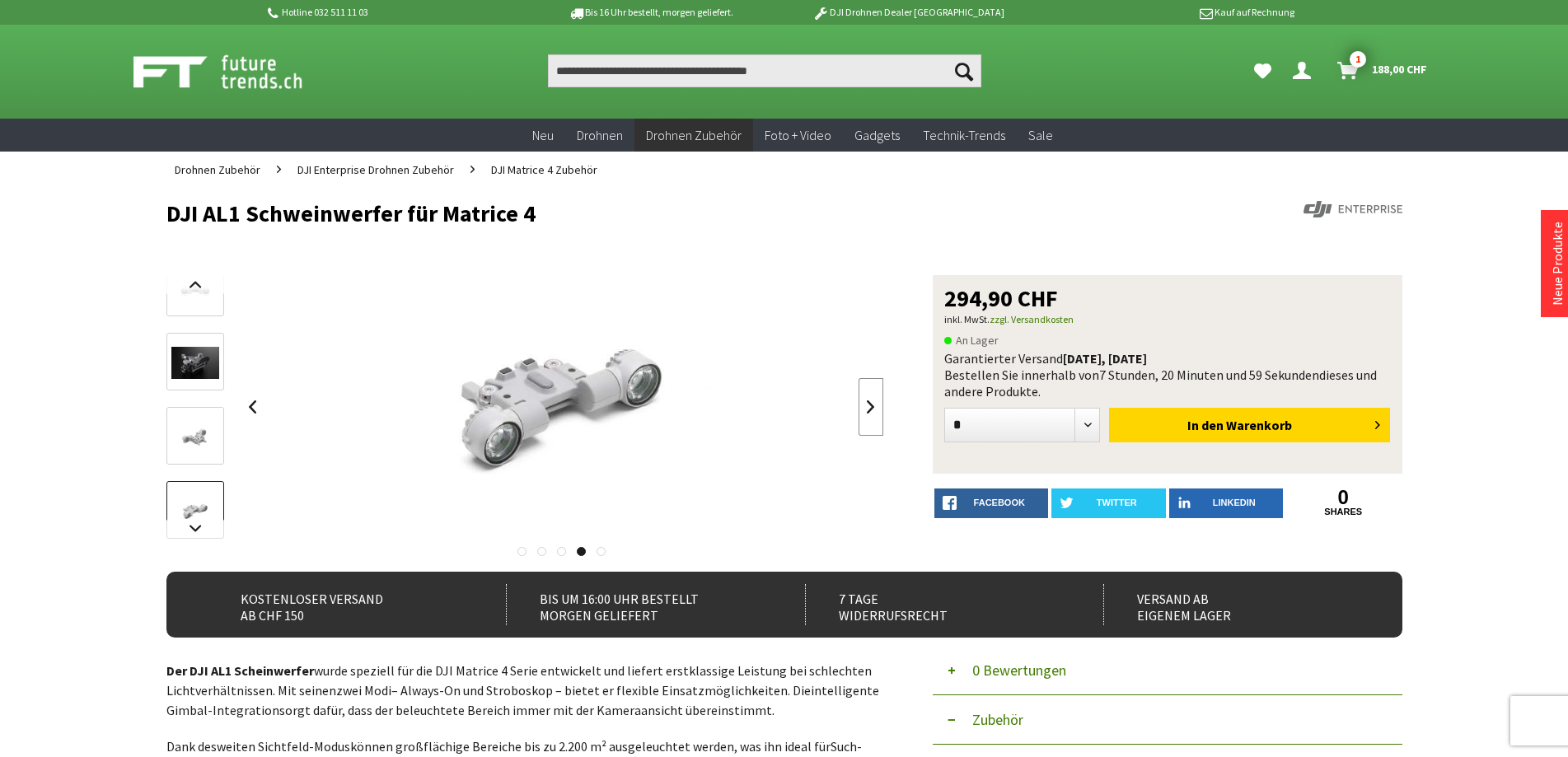
click at [868, 401] on link at bounding box center [870, 407] width 25 height 58
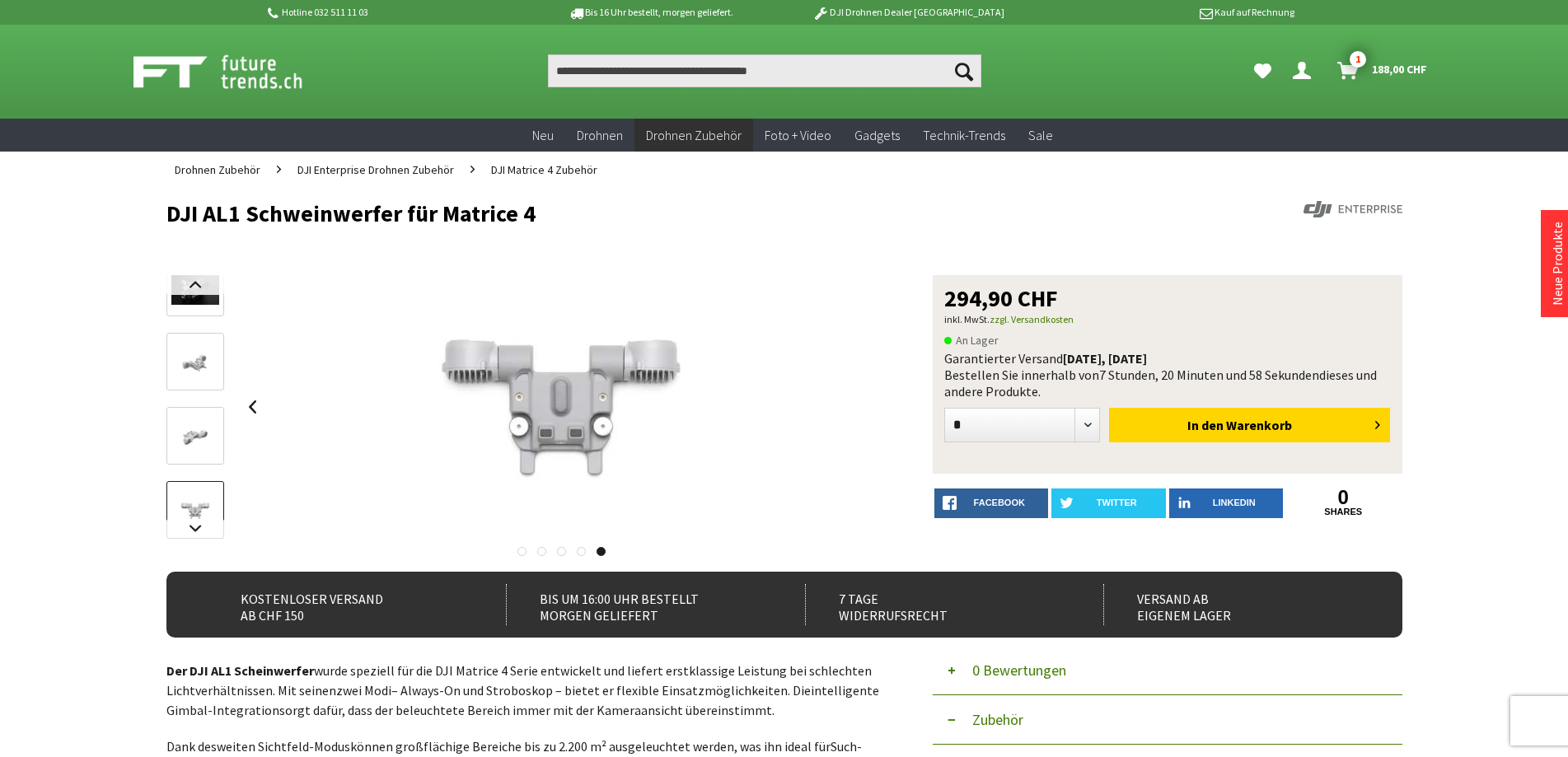
click at [868, 401] on div at bounding box center [562, 408] width 644 height 264
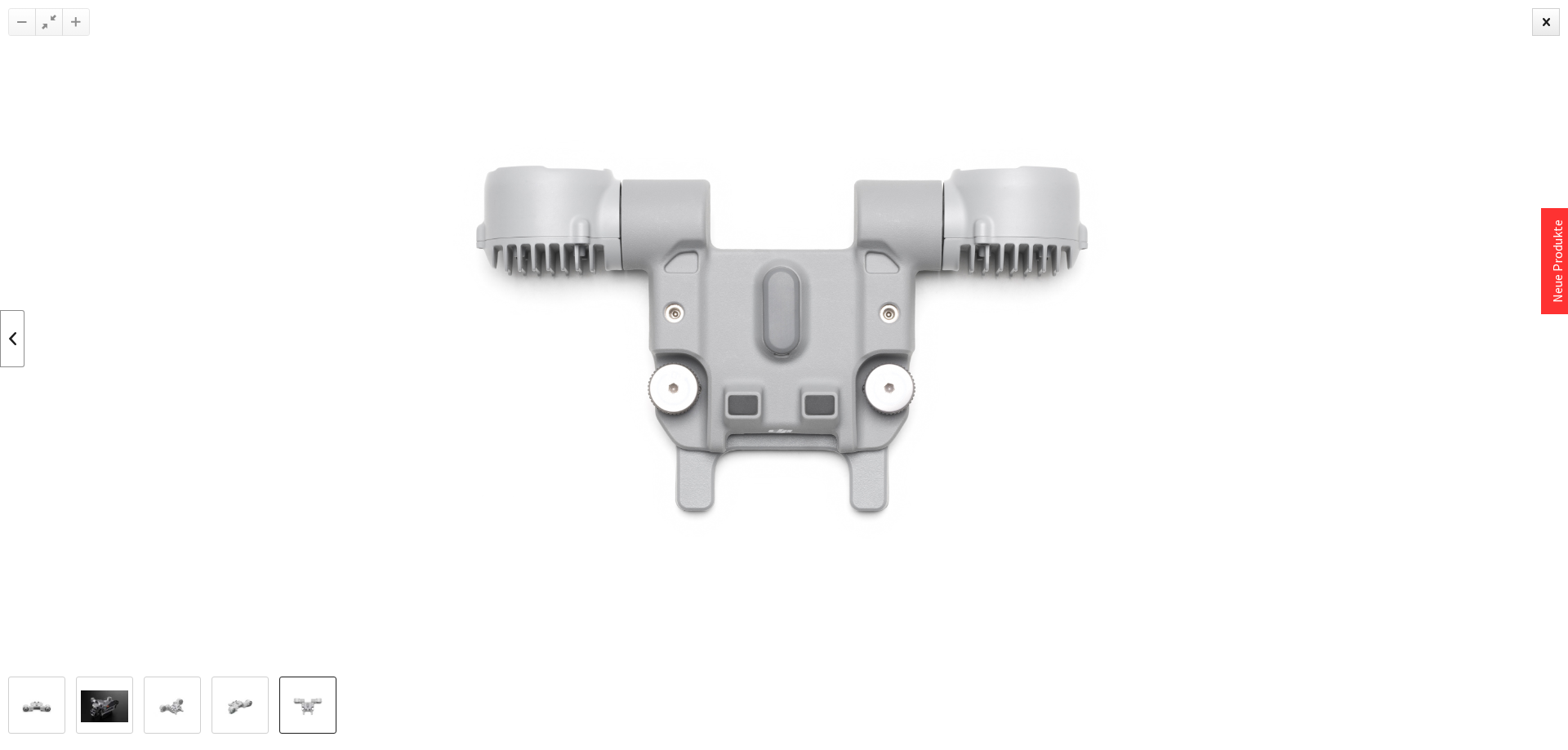
click at [18, 334] on link at bounding box center [12, 338] width 24 height 58
